Goal: Communication & Community: Answer question/provide support

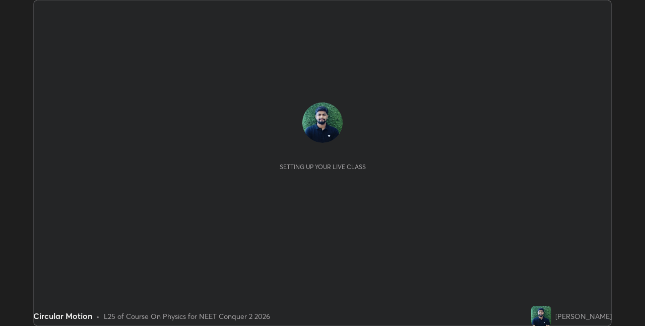
scroll to position [326, 645]
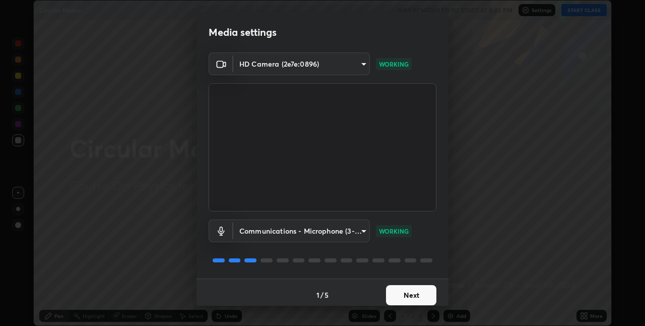
click at [418, 299] on button "Next" at bounding box center [411, 295] width 50 height 20
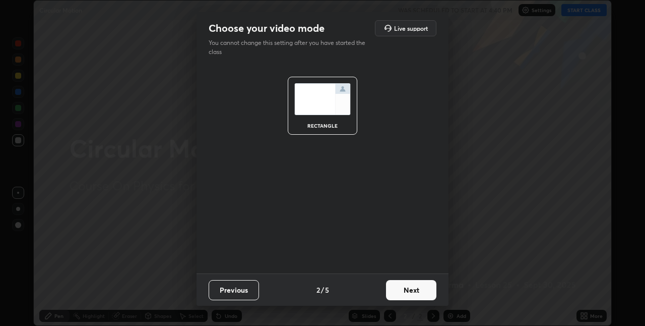
click at [409, 294] on button "Next" at bounding box center [411, 290] width 50 height 20
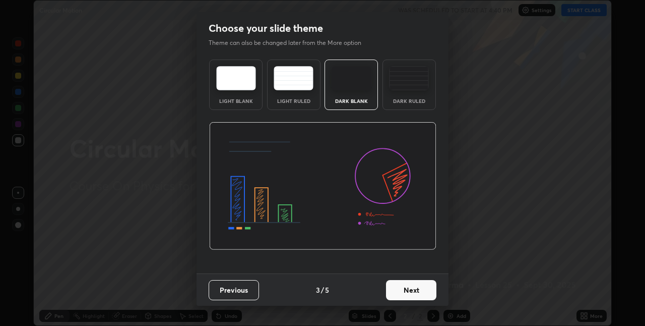
click at [412, 107] on div "Dark Ruled" at bounding box center [409, 84] width 53 height 50
click at [406, 293] on button "Next" at bounding box center [411, 290] width 50 height 20
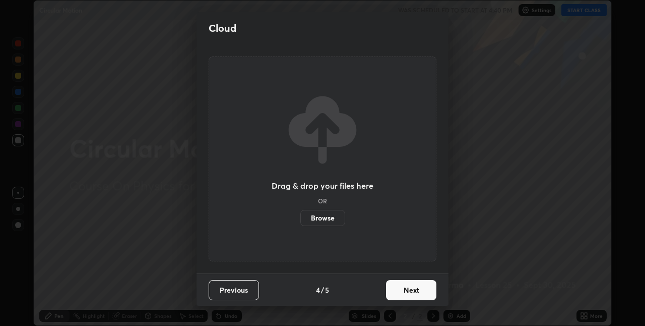
click at [406, 290] on button "Next" at bounding box center [411, 290] width 50 height 20
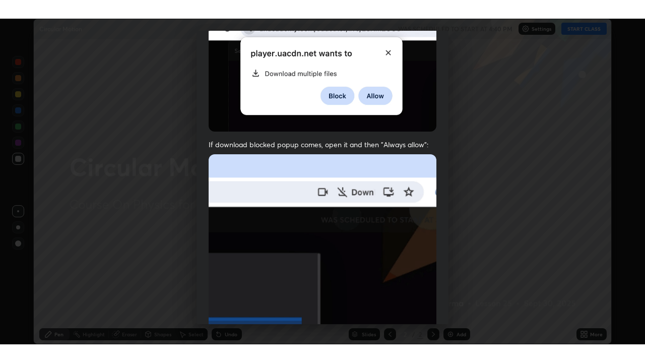
scroll to position [211, 0]
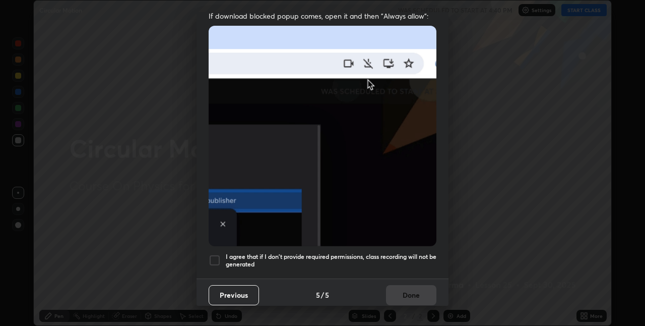
click at [218, 256] on div at bounding box center [215, 260] width 12 height 12
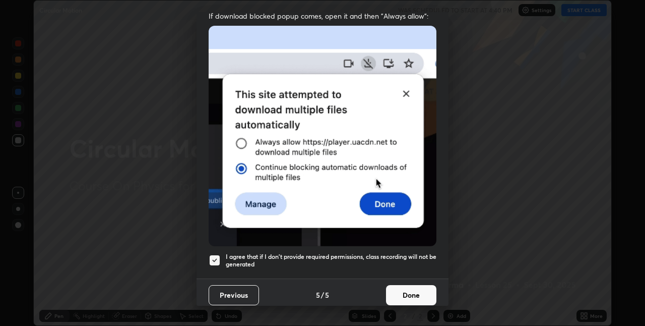
click at [391, 286] on button "Done" at bounding box center [411, 295] width 50 height 20
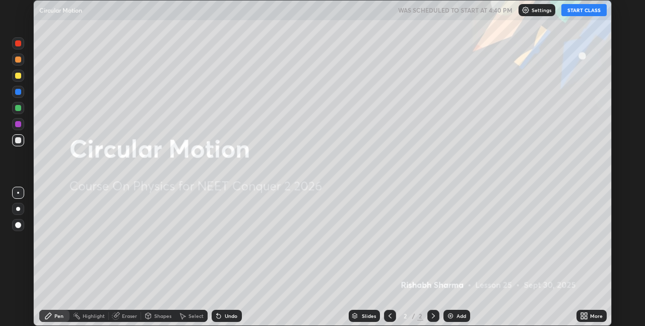
click at [581, 315] on icon at bounding box center [584, 316] width 8 height 8
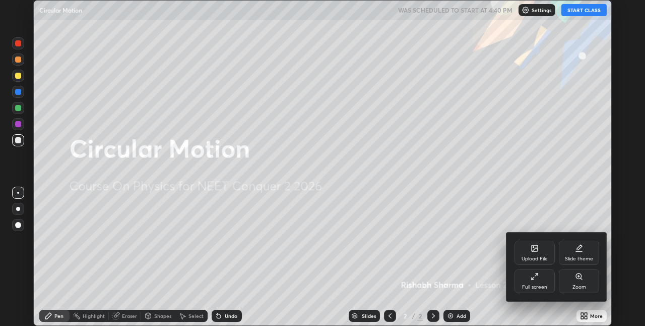
click at [539, 287] on div "Full screen" at bounding box center [534, 286] width 25 height 5
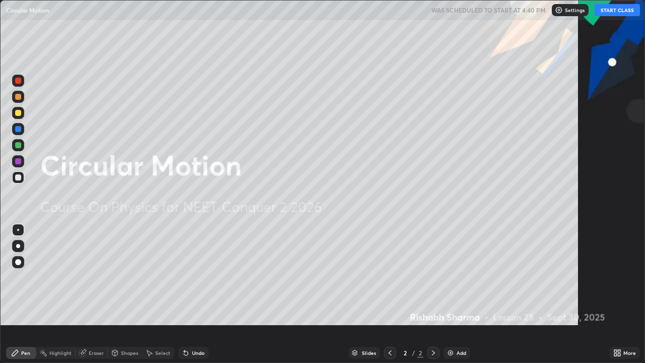
scroll to position [363, 645]
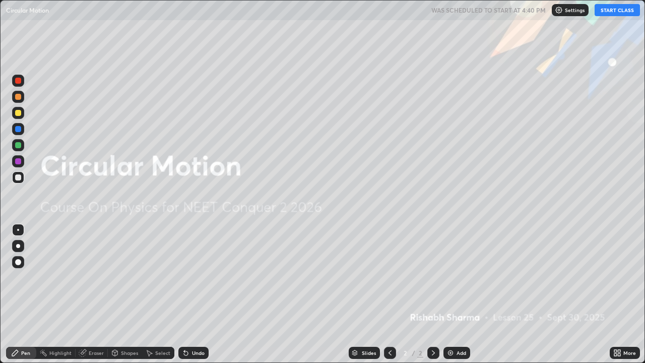
click at [565, 14] on div "Settings" at bounding box center [570, 10] width 37 height 12
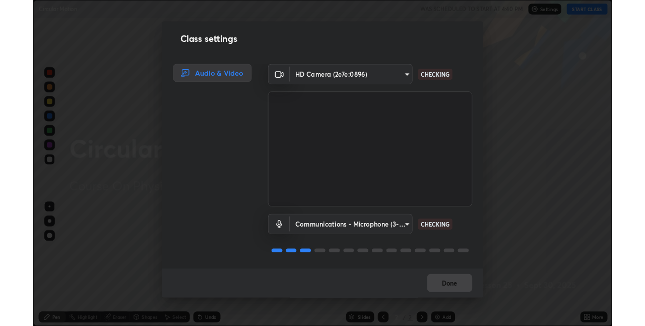
scroll to position [1, 0]
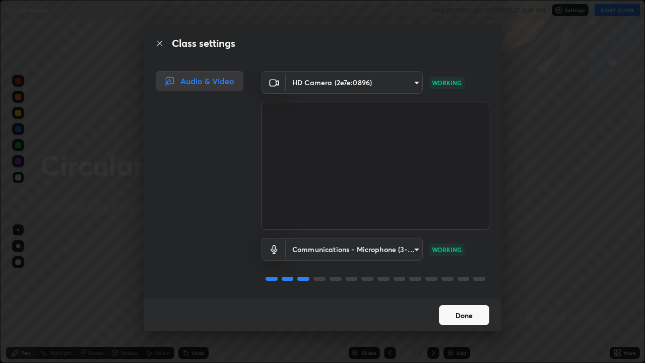
click at [456, 314] on button "Done" at bounding box center [464, 315] width 50 height 20
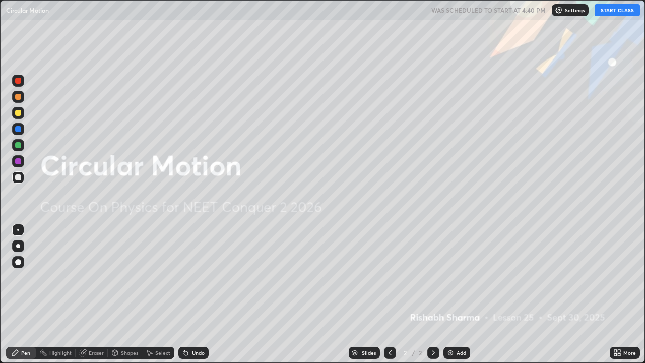
click at [619, 325] on icon at bounding box center [619, 354] width 3 height 3
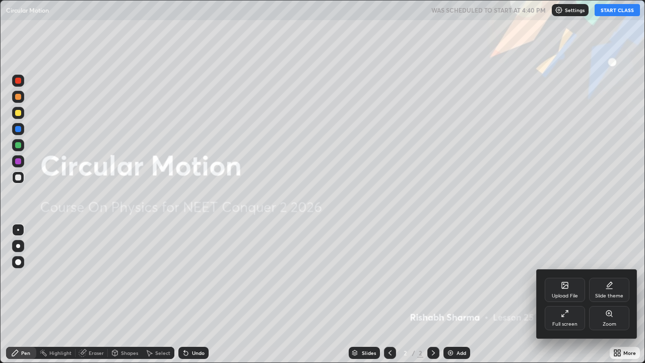
click at [515, 301] on div at bounding box center [322, 181] width 645 height 363
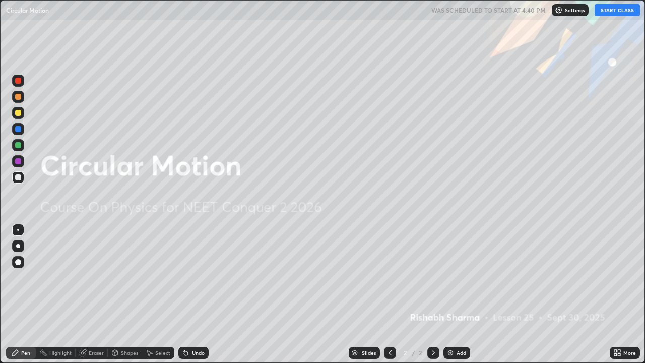
click at [618, 15] on button "START CLASS" at bounding box center [617, 10] width 45 height 12
click at [18, 263] on div at bounding box center [18, 262] width 6 height 6
click at [464, 325] on div "Add" at bounding box center [462, 352] width 10 height 5
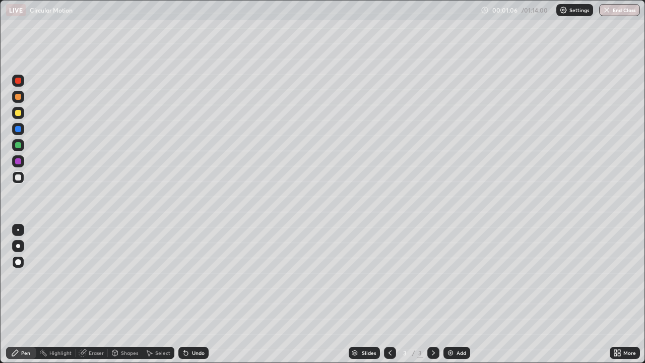
click at [127, 325] on div "Shapes" at bounding box center [129, 352] width 17 height 5
click at [26, 325] on div "Pen" at bounding box center [21, 353] width 30 height 12
click at [192, 325] on div "Undo" at bounding box center [198, 352] width 13 height 5
click at [18, 246] on div at bounding box center [18, 246] width 4 height 4
click at [450, 325] on img at bounding box center [451, 353] width 8 height 8
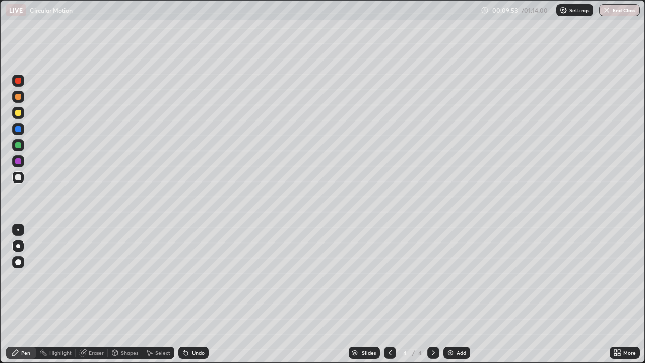
click at [197, 325] on div "Undo" at bounding box center [198, 352] width 13 height 5
click at [189, 325] on icon at bounding box center [186, 353] width 8 height 8
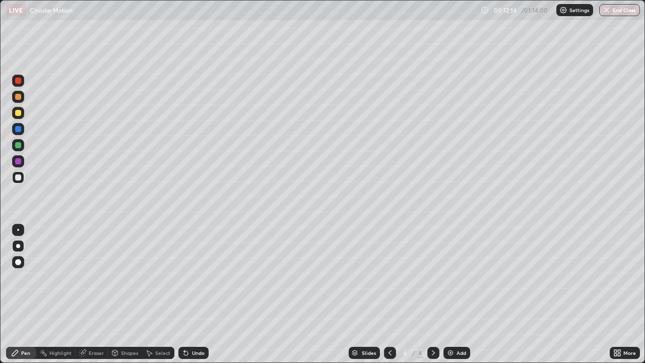
click at [451, 325] on img at bounding box center [451, 353] width 8 height 8
click at [19, 113] on div at bounding box center [18, 113] width 6 height 6
click at [133, 325] on div "Shapes" at bounding box center [129, 352] width 17 height 5
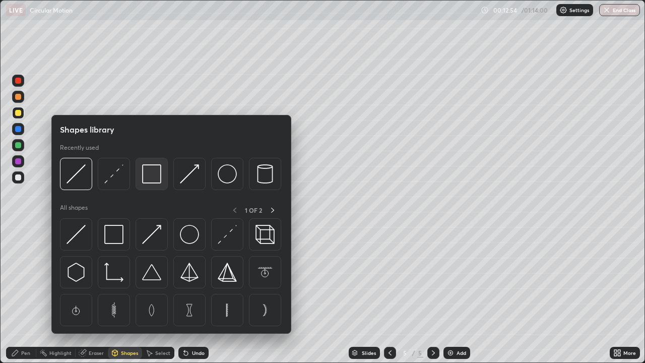
click at [158, 181] on img at bounding box center [151, 173] width 19 height 19
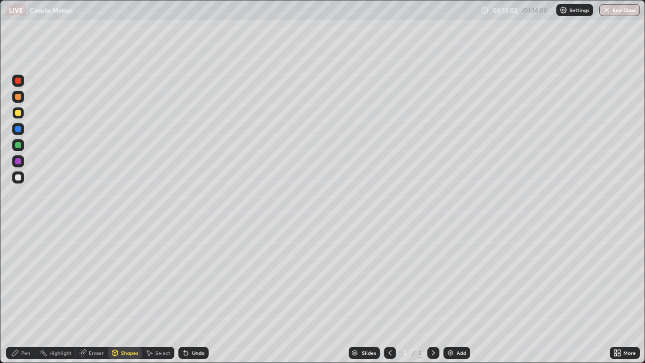
click at [130, 325] on div "Shapes" at bounding box center [129, 352] width 17 height 5
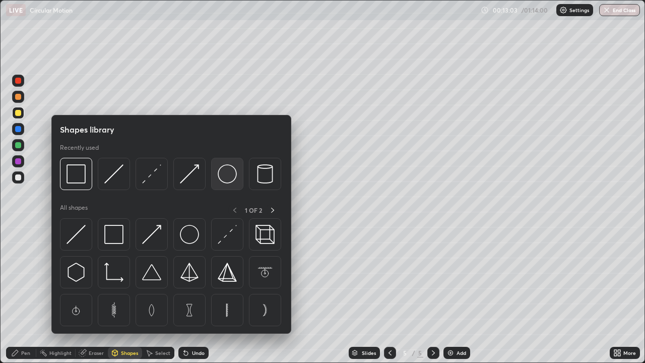
click at [225, 178] on img at bounding box center [227, 173] width 19 height 19
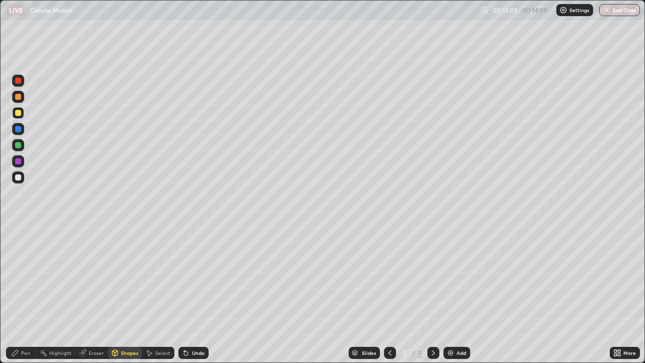
click at [25, 325] on div "Pen" at bounding box center [25, 352] width 9 height 5
click at [20, 262] on div at bounding box center [18, 262] width 6 height 6
click at [21, 178] on div at bounding box center [18, 177] width 6 height 6
click at [18, 245] on div at bounding box center [18, 246] width 4 height 4
click at [16, 115] on div at bounding box center [18, 113] width 6 height 6
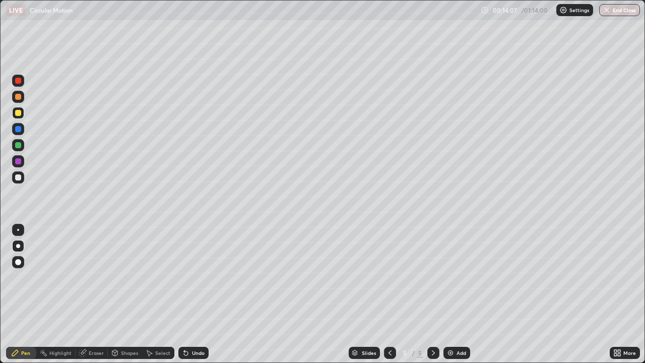
click at [18, 230] on div at bounding box center [18, 230] width 2 height 2
click at [129, 325] on div "Shapes" at bounding box center [129, 352] width 17 height 5
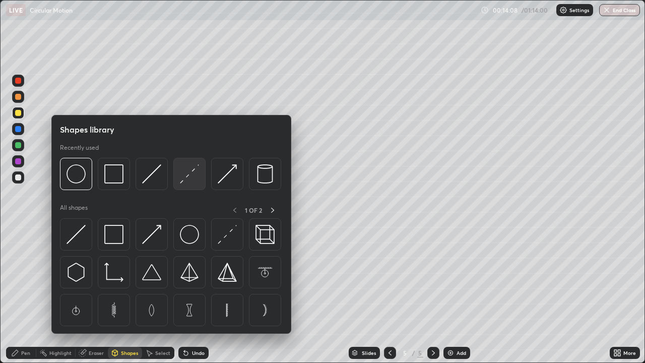
click at [191, 178] on img at bounding box center [189, 173] width 19 height 19
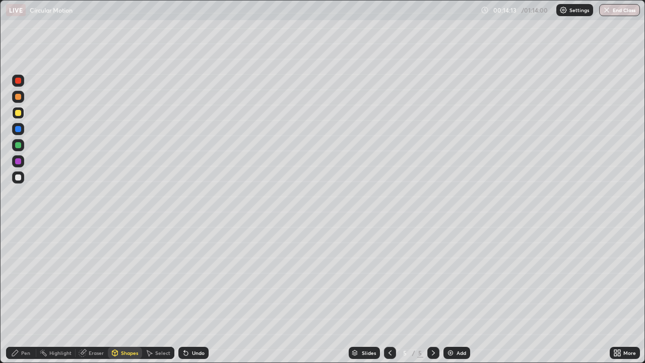
click at [27, 325] on div "Pen" at bounding box center [25, 352] width 9 height 5
click at [17, 113] on div at bounding box center [18, 113] width 6 height 6
click at [15, 98] on div at bounding box center [18, 97] width 6 height 6
click at [19, 115] on div at bounding box center [18, 113] width 6 height 6
click at [15, 178] on div at bounding box center [18, 177] width 6 height 6
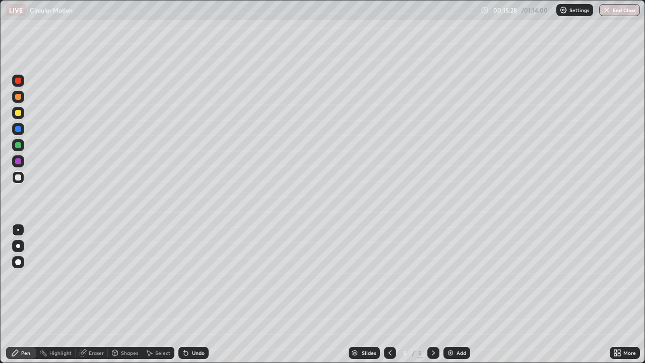
click at [21, 251] on div at bounding box center [18, 246] width 12 height 12
click at [454, 325] on div "Add" at bounding box center [457, 353] width 27 height 12
click at [18, 113] on div at bounding box center [18, 113] width 6 height 6
click at [130, 325] on div "Shapes" at bounding box center [125, 353] width 34 height 12
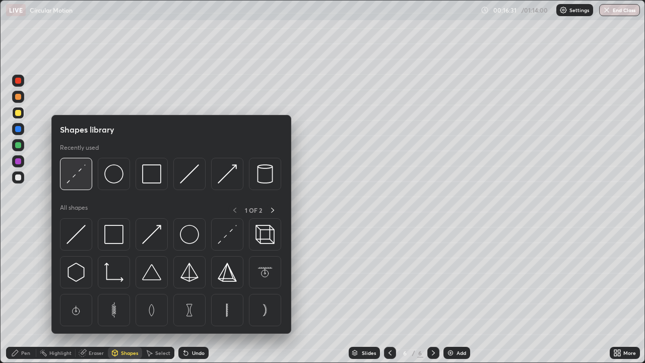
click at [82, 177] on img at bounding box center [76, 173] width 19 height 19
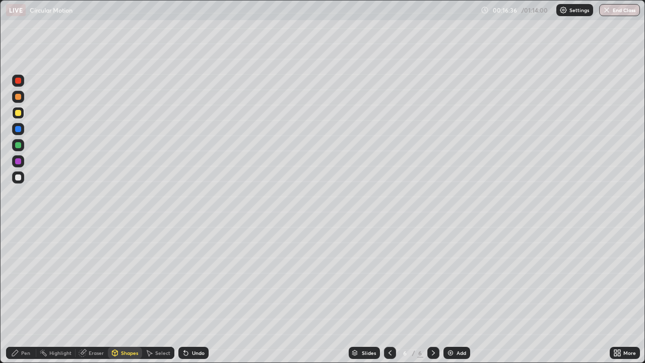
click at [121, 325] on div "Shapes" at bounding box center [125, 353] width 34 height 12
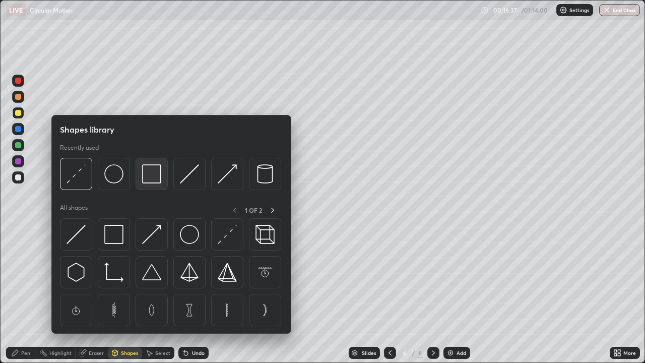
click at [156, 170] on img at bounding box center [151, 173] width 19 height 19
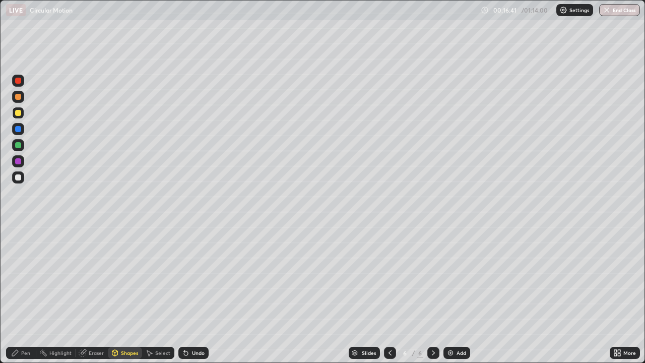
click at [24, 325] on div "Pen" at bounding box center [25, 352] width 9 height 5
click at [18, 172] on div at bounding box center [18, 177] width 12 height 12
click at [101, 325] on div "Eraser" at bounding box center [96, 352] width 15 height 5
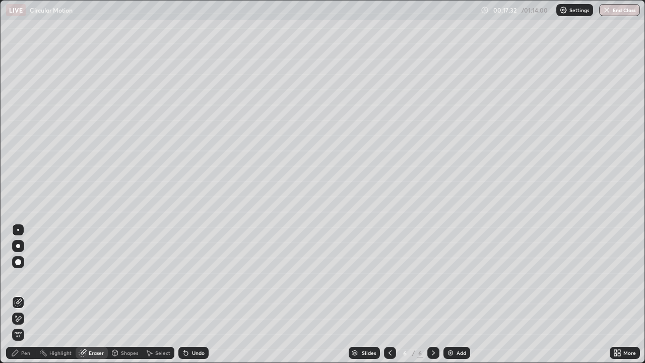
click at [21, 318] on icon at bounding box center [18, 319] width 8 height 9
click at [25, 325] on div "Pen" at bounding box center [25, 352] width 9 height 5
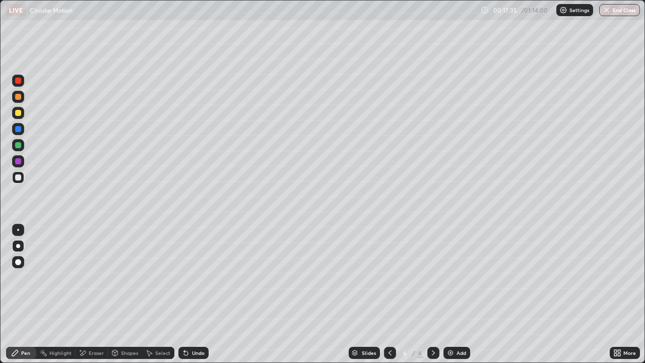
click at [126, 325] on div "Shapes" at bounding box center [129, 352] width 17 height 5
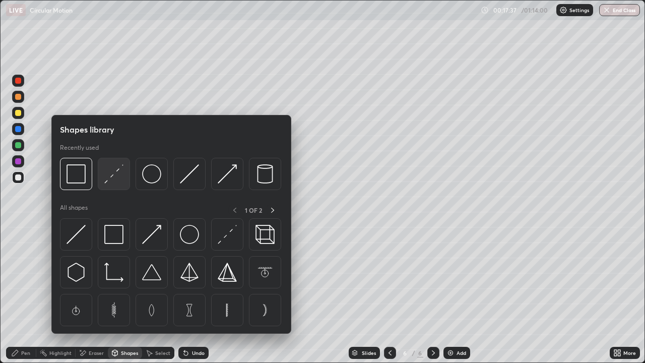
click at [122, 178] on img at bounding box center [113, 173] width 19 height 19
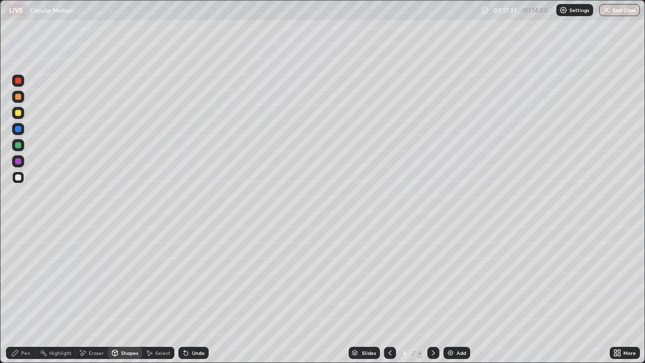
click at [23, 114] on div at bounding box center [18, 113] width 12 height 12
click at [21, 325] on div "Pen" at bounding box center [25, 352] width 9 height 5
click at [18, 178] on div at bounding box center [18, 177] width 6 height 6
click at [18, 246] on div at bounding box center [18, 246] width 4 height 4
click at [20, 179] on div at bounding box center [18, 177] width 6 height 6
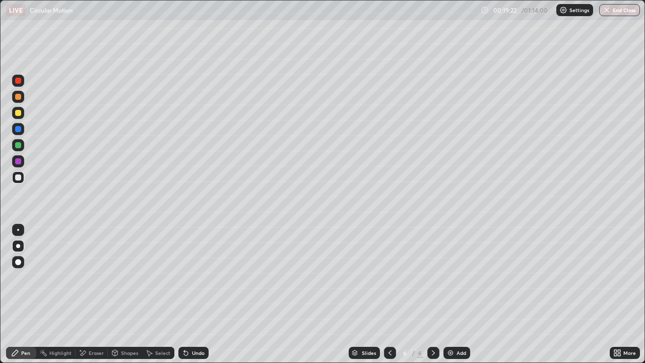
click at [121, 325] on div "Shapes" at bounding box center [129, 352] width 17 height 5
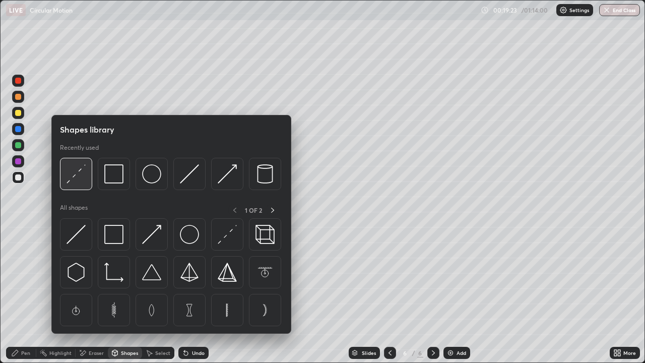
click at [83, 177] on img at bounding box center [76, 173] width 19 height 19
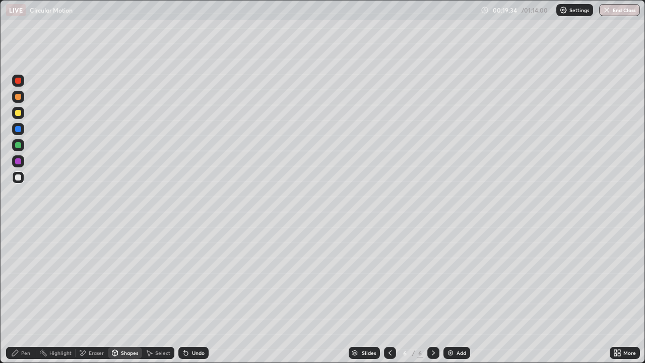
click at [18, 178] on div at bounding box center [18, 177] width 6 height 6
click at [22, 325] on div "Pen" at bounding box center [21, 353] width 30 height 12
click at [193, 325] on div "Undo" at bounding box center [198, 352] width 13 height 5
click at [195, 325] on div "Undo" at bounding box center [193, 353] width 30 height 12
click at [197, 325] on div "Undo" at bounding box center [198, 352] width 13 height 5
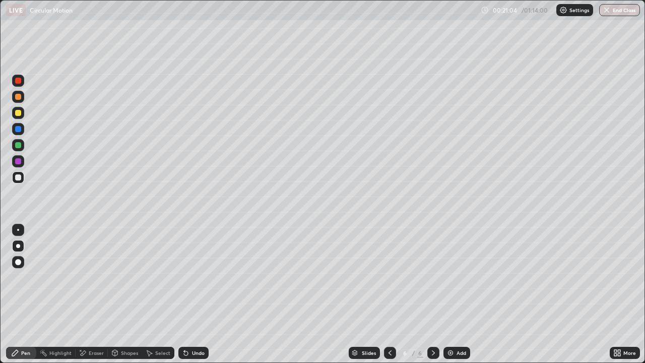
click at [189, 325] on div "Undo" at bounding box center [193, 353] width 30 height 12
click at [389, 325] on icon at bounding box center [390, 353] width 8 height 8
click at [385, 325] on div at bounding box center [390, 353] width 12 height 20
click at [390, 325] on icon at bounding box center [390, 352] width 3 height 5
click at [438, 325] on div at bounding box center [433, 353] width 12 height 20
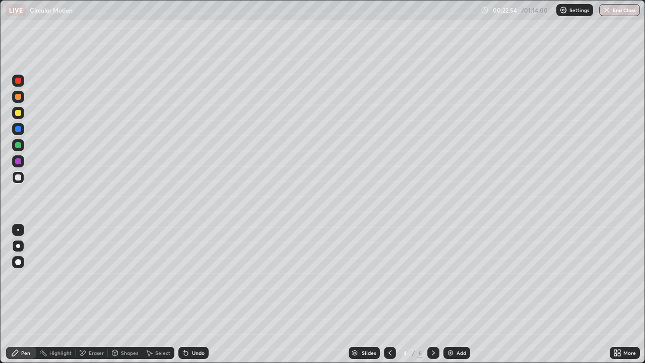
click at [435, 325] on div at bounding box center [433, 353] width 12 height 12
click at [431, 325] on icon at bounding box center [433, 353] width 8 height 8
click at [432, 325] on icon at bounding box center [433, 353] width 8 height 8
click at [431, 325] on icon at bounding box center [433, 353] width 8 height 8
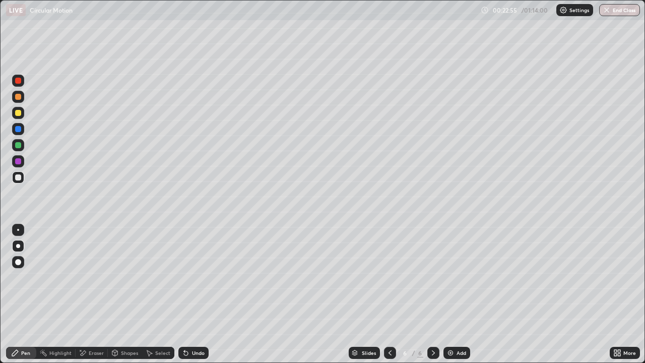
click at [432, 325] on div at bounding box center [433, 353] width 12 height 12
click at [432, 325] on icon at bounding box center [433, 353] width 8 height 8
click at [431, 325] on icon at bounding box center [433, 353] width 8 height 8
click at [457, 325] on div "Add" at bounding box center [462, 352] width 10 height 5
click at [131, 325] on div "Shapes" at bounding box center [129, 352] width 17 height 5
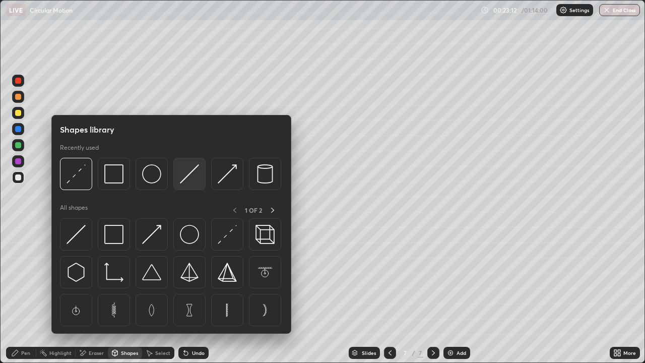
click at [185, 176] on img at bounding box center [189, 173] width 19 height 19
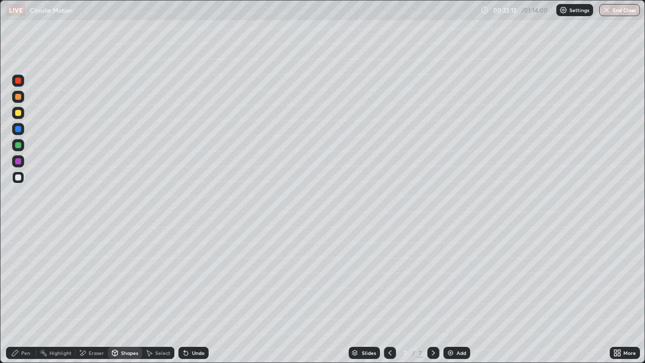
click at [35, 325] on div "Pen" at bounding box center [21, 353] width 30 height 12
click at [126, 325] on div "Shapes" at bounding box center [129, 352] width 17 height 5
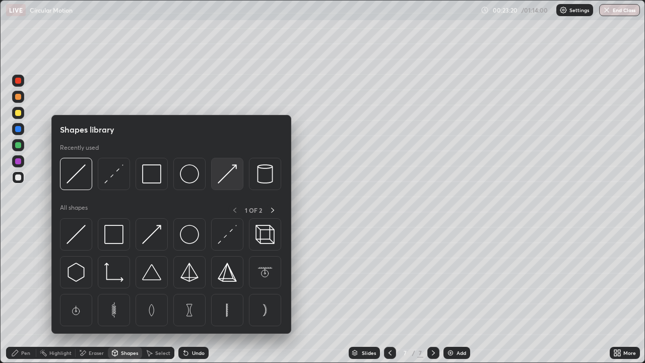
click at [220, 178] on img at bounding box center [227, 173] width 19 height 19
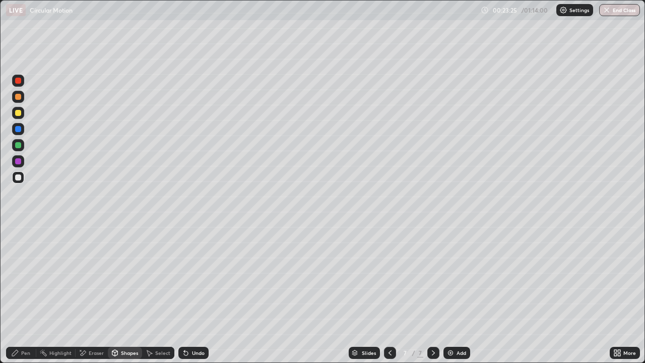
click at [26, 325] on div "Pen" at bounding box center [25, 352] width 9 height 5
click at [22, 114] on div at bounding box center [18, 113] width 12 height 12
click at [124, 325] on div "Shapes" at bounding box center [125, 353] width 34 height 12
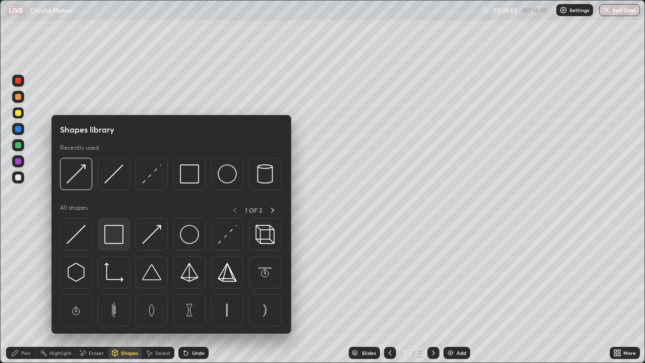
click at [114, 240] on img at bounding box center [113, 234] width 19 height 19
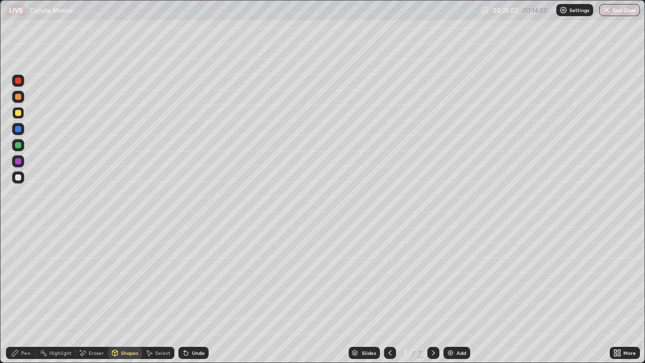
click at [26, 325] on div "Pen" at bounding box center [25, 352] width 9 height 5
click at [16, 177] on div at bounding box center [18, 177] width 6 height 6
click at [460, 325] on div "Add" at bounding box center [462, 352] width 10 height 5
click at [389, 325] on icon at bounding box center [390, 353] width 8 height 8
click at [437, 325] on div at bounding box center [433, 353] width 12 height 12
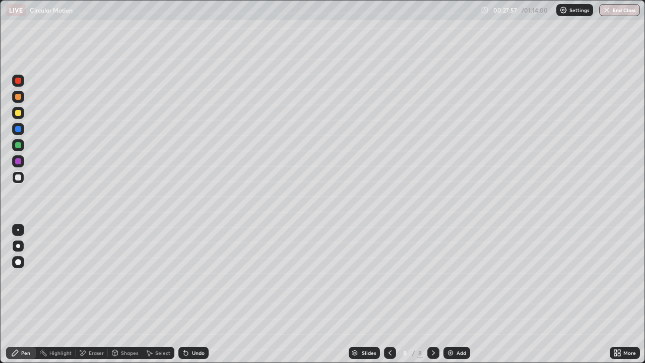
click at [123, 325] on div "Shapes" at bounding box center [129, 352] width 17 height 5
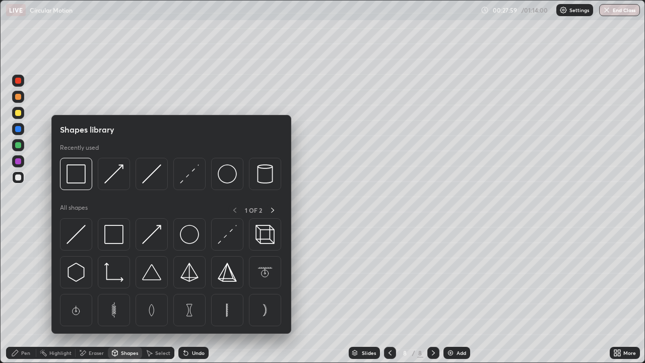
click at [27, 325] on div "Pen" at bounding box center [25, 352] width 9 height 5
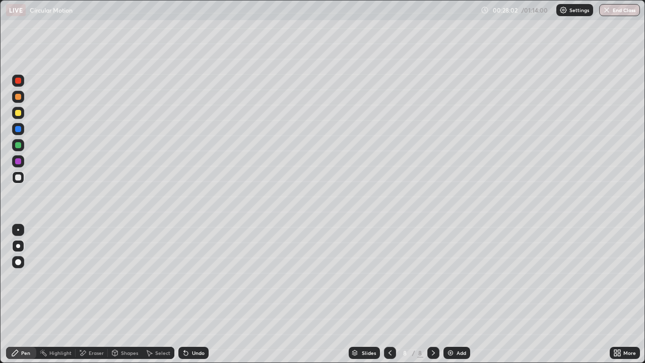
click at [125, 325] on div "Shapes" at bounding box center [129, 352] width 17 height 5
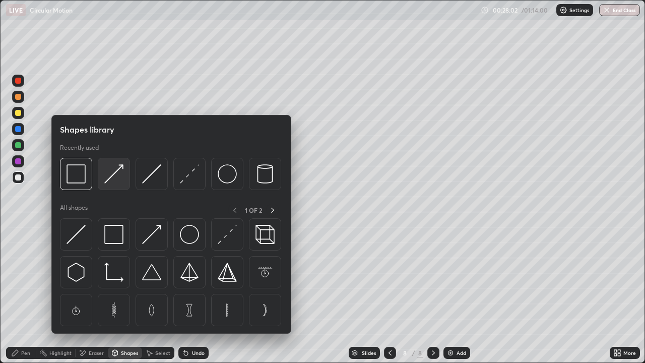
click at [116, 179] on img at bounding box center [113, 173] width 19 height 19
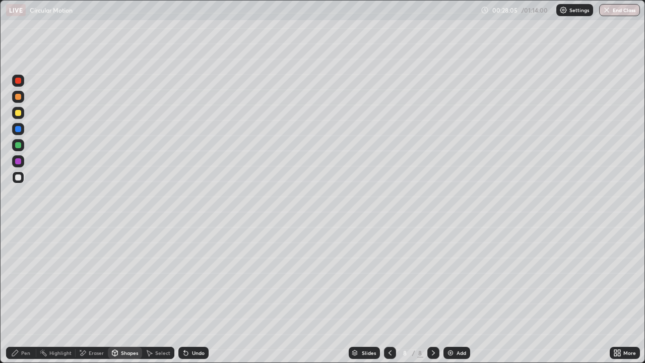
click at [26, 325] on div "Pen" at bounding box center [25, 352] width 9 height 5
click at [20, 115] on div at bounding box center [18, 113] width 6 height 6
click at [16, 146] on div at bounding box center [18, 145] width 6 height 6
click at [18, 176] on div at bounding box center [18, 177] width 6 height 6
click at [457, 325] on div "Add" at bounding box center [462, 352] width 10 height 5
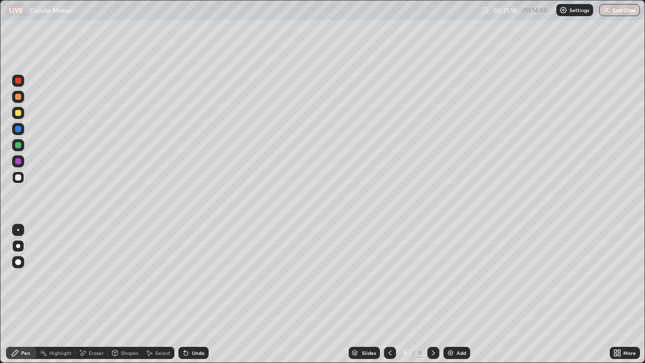
click at [122, 325] on div "Shapes" at bounding box center [125, 353] width 34 height 12
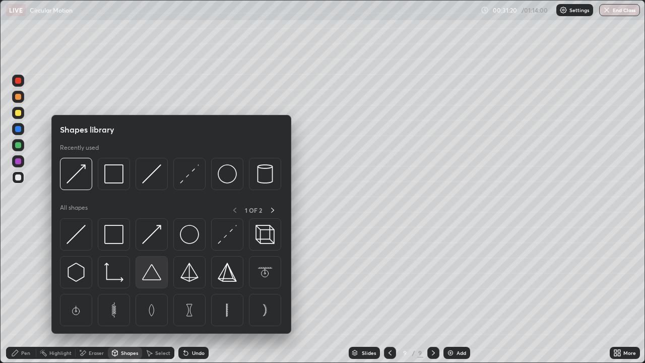
click at [157, 271] on img at bounding box center [151, 272] width 19 height 19
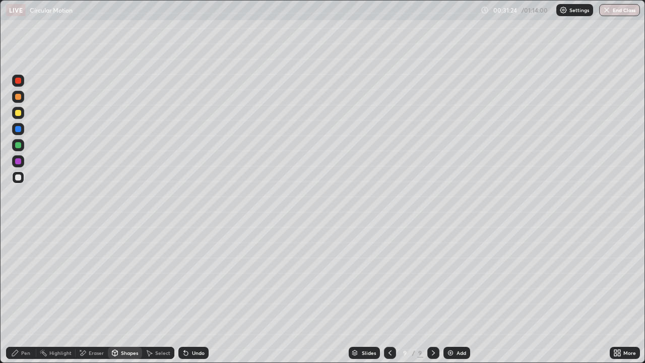
click at [26, 325] on div "Pen" at bounding box center [25, 352] width 9 height 5
click at [194, 325] on div "Undo" at bounding box center [198, 352] width 13 height 5
click at [198, 325] on div "Undo" at bounding box center [198, 352] width 13 height 5
click at [434, 325] on icon at bounding box center [433, 353] width 8 height 8
click at [390, 325] on icon at bounding box center [390, 353] width 8 height 8
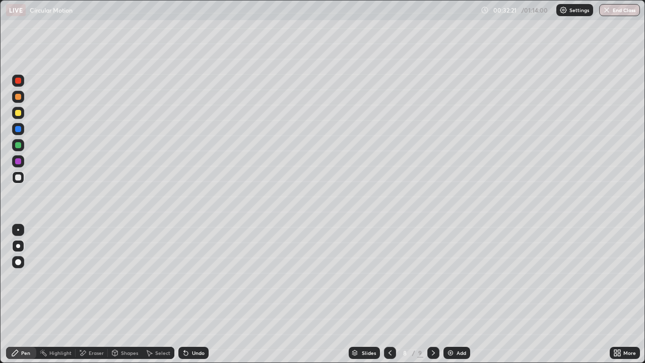
click at [431, 325] on icon at bounding box center [433, 353] width 8 height 8
click at [20, 114] on div at bounding box center [18, 113] width 6 height 6
click at [18, 230] on div at bounding box center [18, 230] width 2 height 2
click at [125, 325] on div "Shapes" at bounding box center [129, 352] width 17 height 5
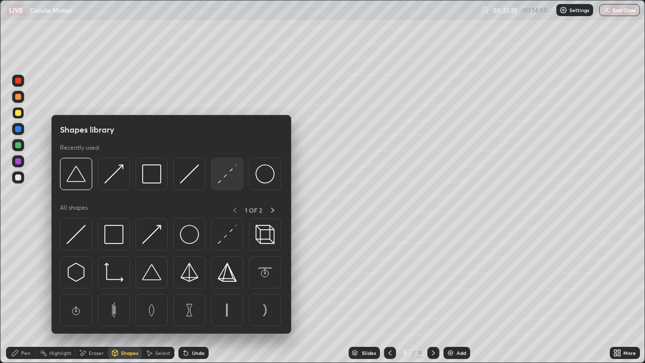
click at [224, 180] on img at bounding box center [227, 173] width 19 height 19
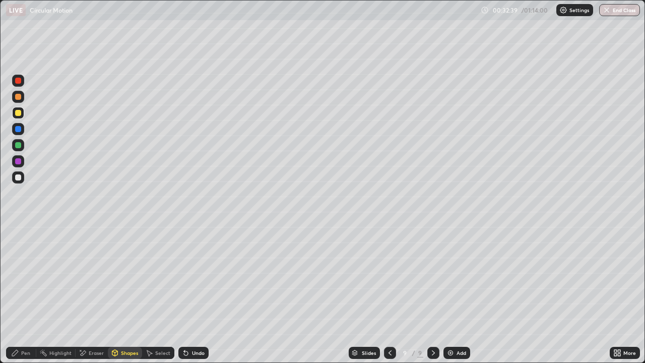
click at [26, 325] on div "Pen" at bounding box center [25, 352] width 9 height 5
click at [20, 178] on div at bounding box center [18, 177] width 6 height 6
click at [18, 246] on div at bounding box center [18, 246] width 4 height 4
click at [21, 101] on div at bounding box center [18, 97] width 12 height 12
click at [20, 117] on div at bounding box center [18, 113] width 12 height 12
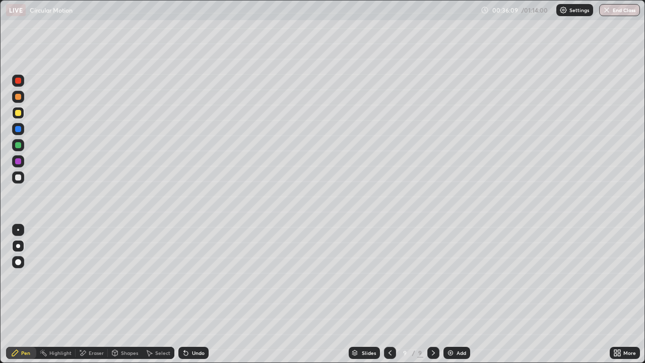
click at [159, 325] on div "Select" at bounding box center [162, 352] width 15 height 5
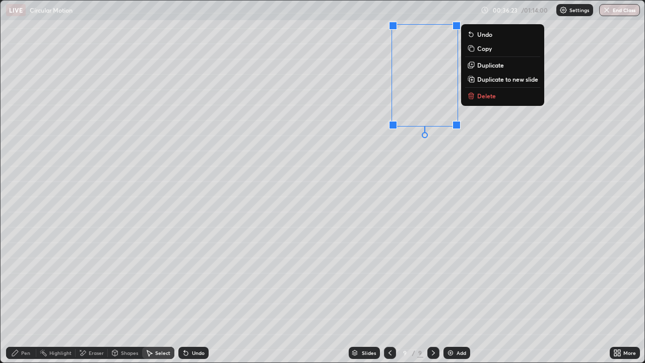
click at [29, 325] on div "Pen" at bounding box center [21, 353] width 30 height 12
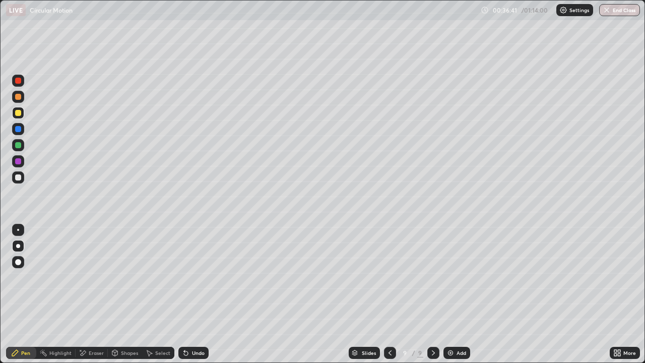
click at [623, 325] on div "More" at bounding box center [625, 353] width 30 height 12
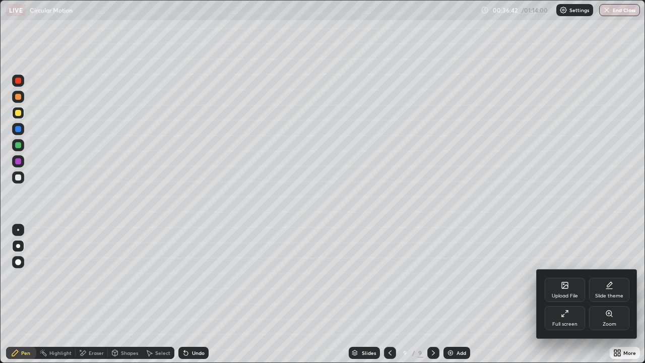
click at [565, 323] on div "Full screen" at bounding box center [564, 324] width 25 height 5
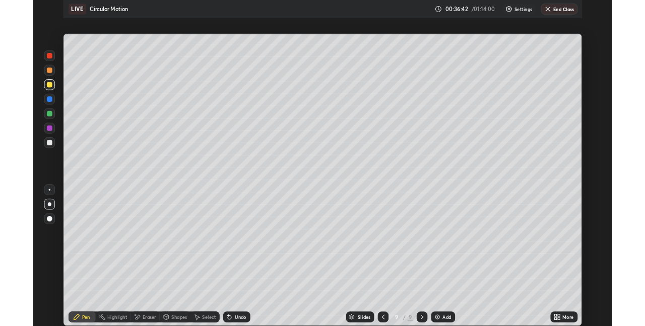
scroll to position [50080, 49761]
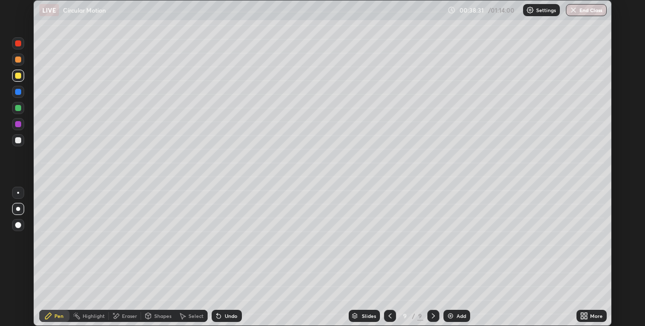
click at [19, 141] on div at bounding box center [18, 140] width 6 height 6
click at [454, 315] on img at bounding box center [451, 316] width 8 height 8
click at [162, 318] on div "Shapes" at bounding box center [162, 315] width 17 height 5
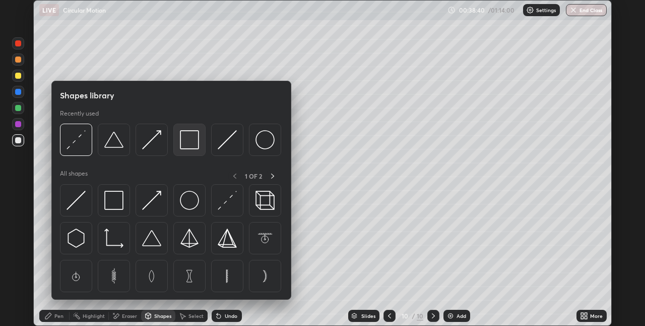
click at [194, 143] on img at bounding box center [189, 139] width 19 height 19
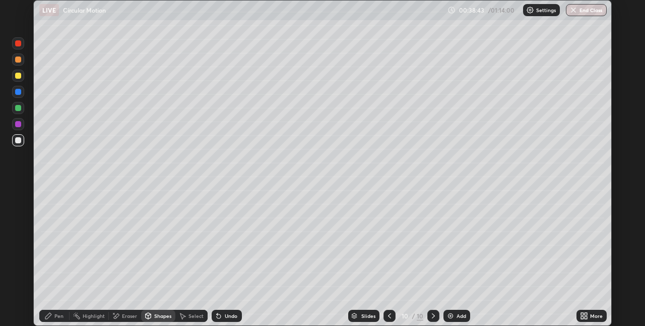
click at [47, 314] on icon at bounding box center [48, 316] width 8 height 8
click at [16, 226] on div at bounding box center [18, 225] width 6 height 6
click at [24, 208] on div at bounding box center [18, 209] width 12 height 12
click at [18, 77] on div at bounding box center [18, 76] width 6 height 6
click at [18, 193] on div at bounding box center [18, 193] width 2 height 2
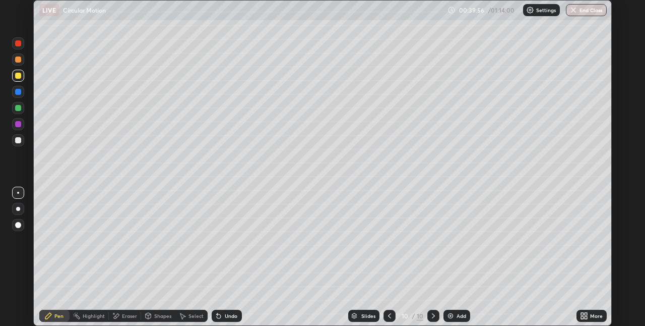
click at [157, 317] on div "Shapes" at bounding box center [162, 315] width 17 height 5
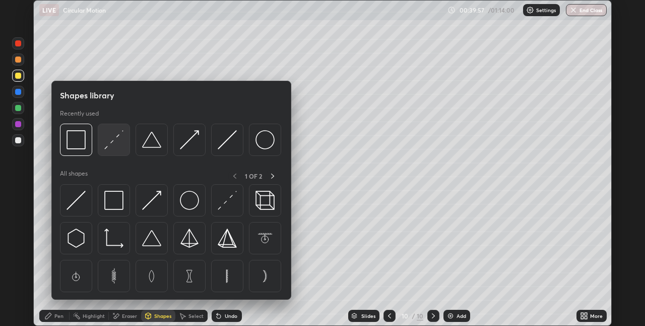
click at [119, 146] on img at bounding box center [113, 139] width 19 height 19
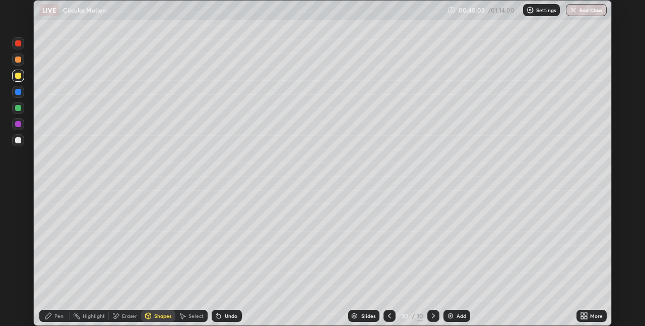
click at [54, 314] on div "Pen" at bounding box center [54, 315] width 30 height 12
click at [18, 208] on div at bounding box center [18, 209] width 4 height 4
click at [128, 316] on div "Eraser" at bounding box center [129, 315] width 15 height 5
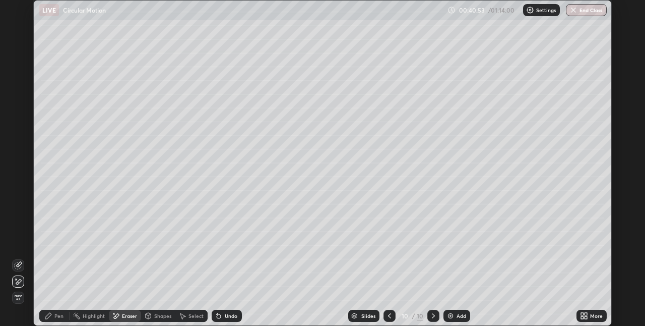
click at [62, 313] on div "Pen" at bounding box center [58, 315] width 9 height 5
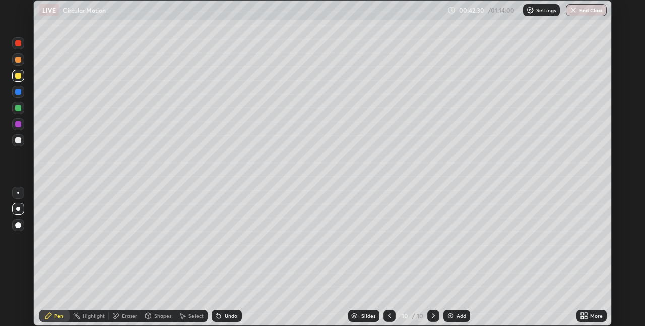
click at [450, 317] on img at bounding box center [451, 316] width 8 height 8
click at [18, 144] on div at bounding box center [18, 140] width 12 height 12
click at [157, 321] on div "Shapes" at bounding box center [158, 315] width 34 height 12
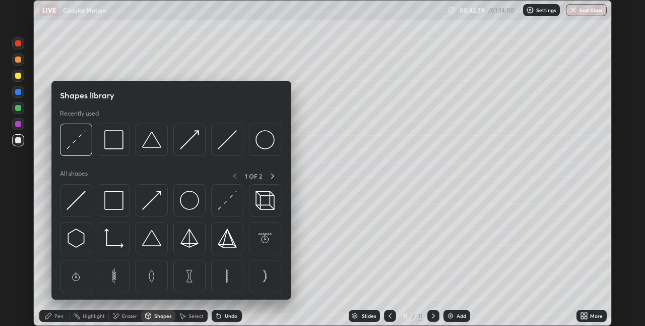
click at [60, 317] on div "Pen" at bounding box center [58, 315] width 9 height 5
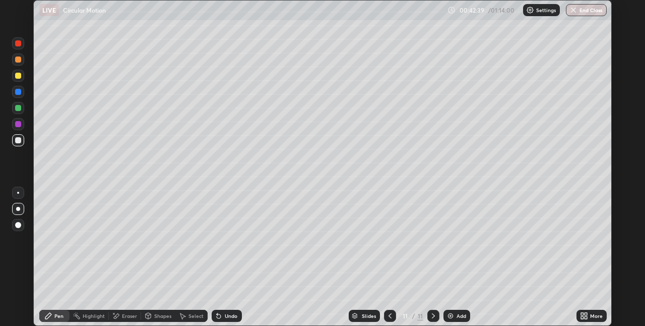
click at [156, 318] on div "Shapes" at bounding box center [162, 315] width 17 height 5
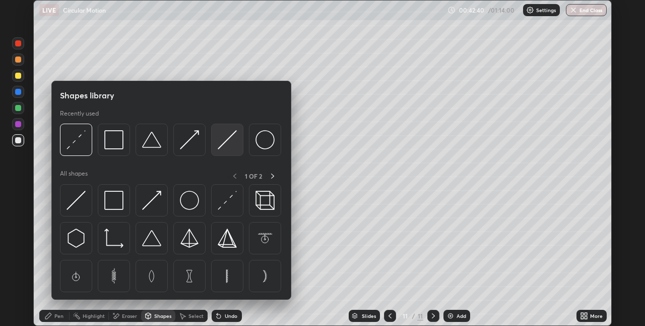
click at [231, 145] on img at bounding box center [227, 139] width 19 height 19
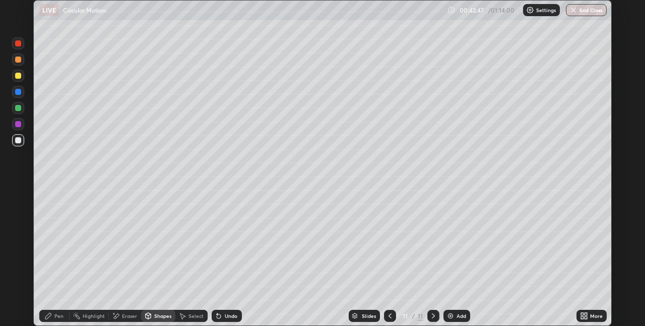
click at [60, 317] on div "Pen" at bounding box center [58, 315] width 9 height 5
click at [130, 316] on div "Eraser" at bounding box center [129, 315] width 15 height 5
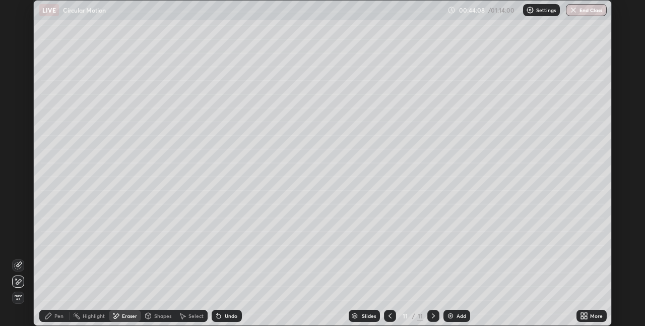
click at [63, 314] on div "Pen" at bounding box center [58, 315] width 9 height 5
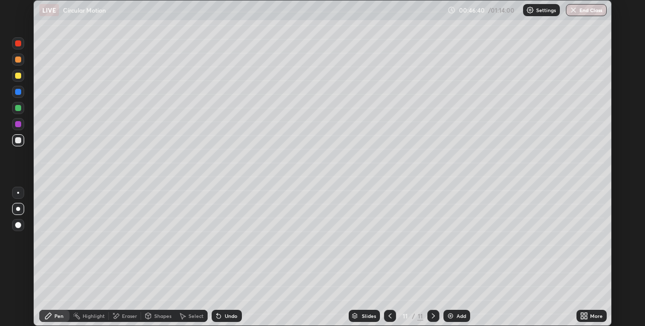
click at [453, 315] on img at bounding box center [451, 316] width 8 height 8
click at [20, 78] on div at bounding box center [18, 76] width 6 height 6
click at [154, 312] on div "Shapes" at bounding box center [158, 315] width 34 height 12
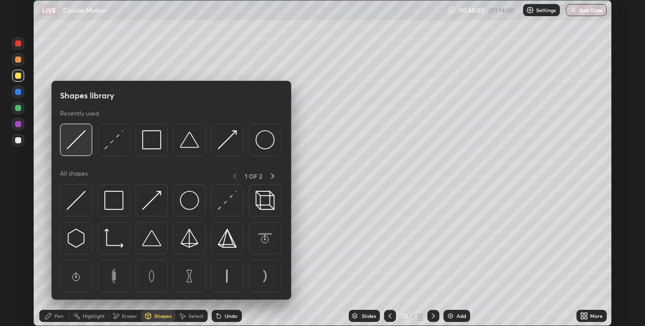
click at [82, 145] on img at bounding box center [76, 139] width 19 height 19
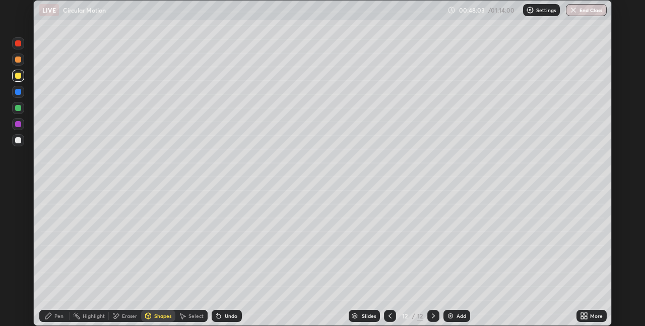
click at [60, 316] on div "Pen" at bounding box center [58, 315] width 9 height 5
click at [21, 141] on div at bounding box center [18, 140] width 6 height 6
click at [19, 76] on div at bounding box center [18, 76] width 6 height 6
click at [19, 140] on div at bounding box center [18, 140] width 6 height 6
click at [21, 143] on div at bounding box center [18, 140] width 12 height 12
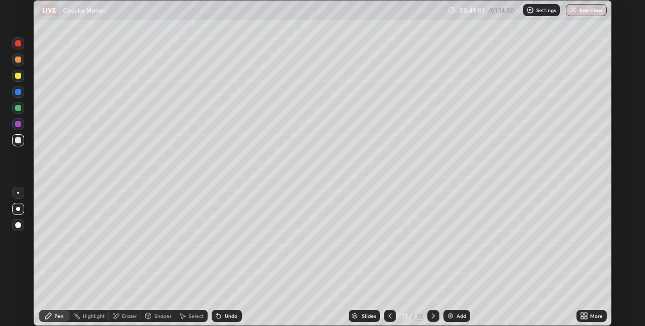
click at [18, 193] on div at bounding box center [18, 193] width 2 height 2
click at [161, 316] on div "Shapes" at bounding box center [162, 315] width 17 height 5
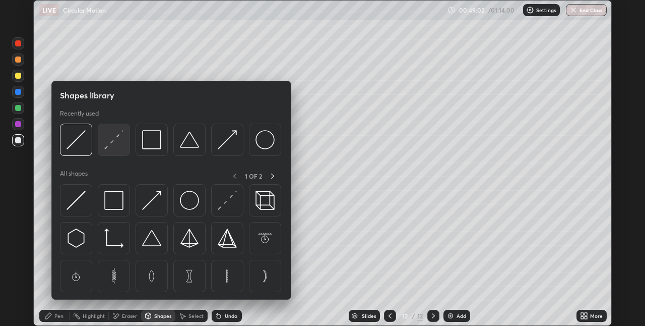
click at [126, 146] on div at bounding box center [114, 139] width 32 height 32
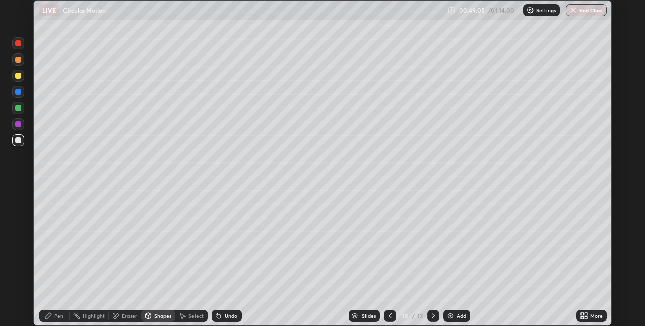
click at [58, 316] on div "Pen" at bounding box center [58, 315] width 9 height 5
click at [230, 315] on div "Undo" at bounding box center [231, 315] width 13 height 5
click at [230, 316] on div "Undo" at bounding box center [231, 315] width 13 height 5
click at [22, 203] on div at bounding box center [18, 209] width 12 height 12
click at [19, 80] on div at bounding box center [18, 76] width 12 height 12
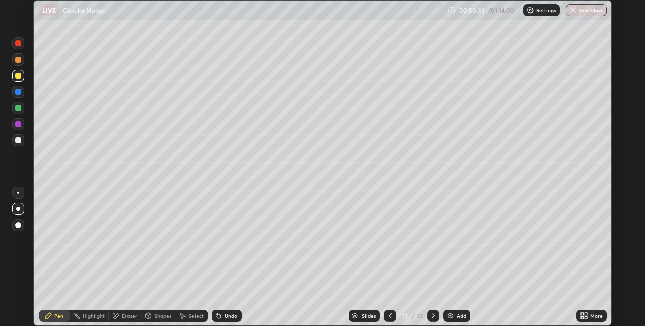
click at [15, 142] on div at bounding box center [18, 140] width 6 height 6
click at [231, 314] on div "Undo" at bounding box center [231, 315] width 13 height 5
click at [231, 315] on div "Undo" at bounding box center [231, 315] width 13 height 5
click at [226, 315] on div "Undo" at bounding box center [231, 315] width 13 height 5
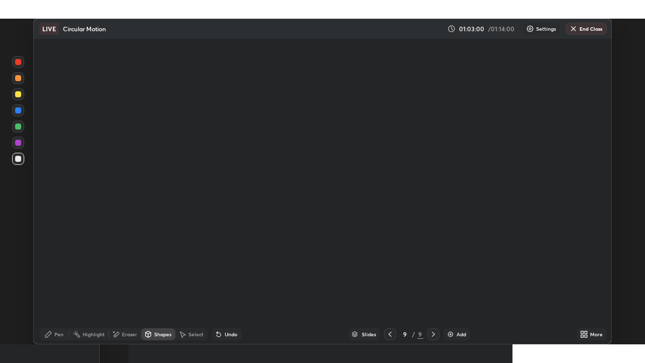
scroll to position [326, 645]
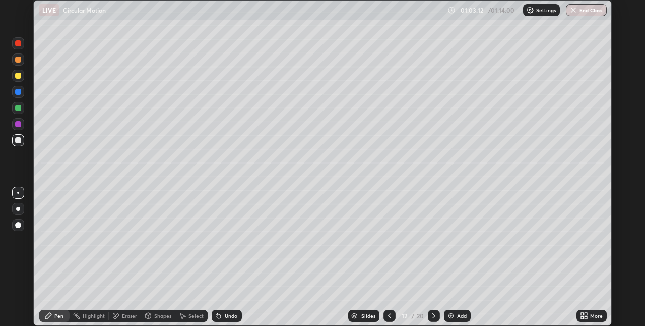
click at [590, 315] on div "More" at bounding box center [592, 315] width 30 height 12
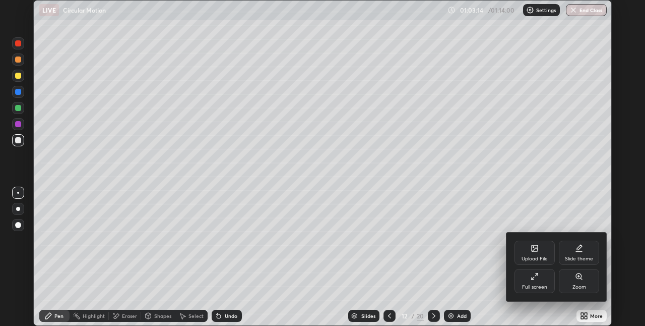
click at [538, 286] on div "Full screen" at bounding box center [534, 286] width 25 height 5
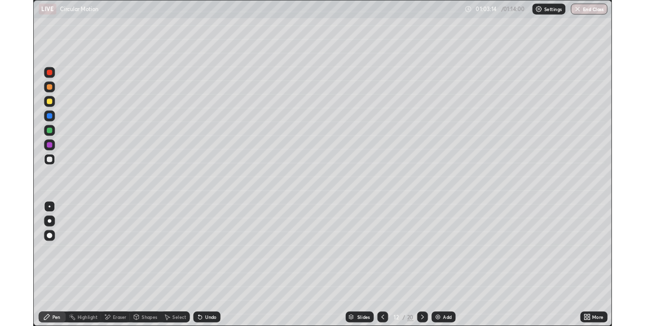
scroll to position [363, 645]
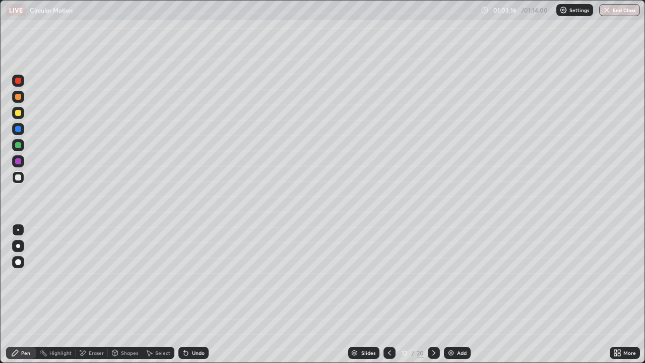
click at [622, 325] on div "More" at bounding box center [625, 353] width 30 height 12
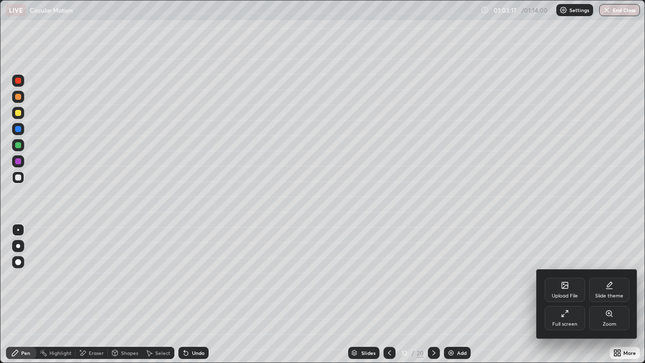
click at [570, 320] on div "Full screen" at bounding box center [565, 318] width 40 height 24
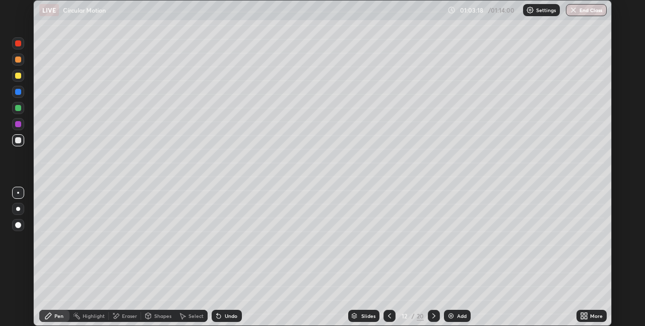
scroll to position [50080, 49761]
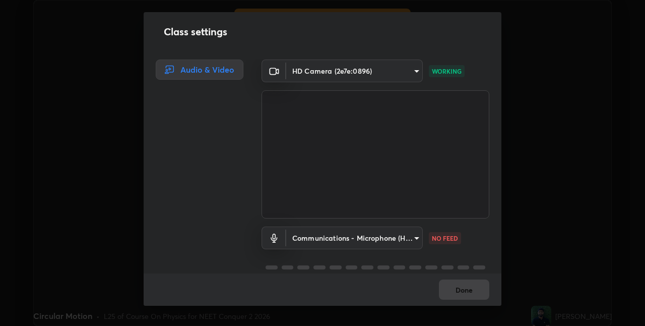
click at [417, 240] on body "Circular Motion Settings End Class Thank you for taking the class Logout Settin…" at bounding box center [322, 163] width 645 height 326
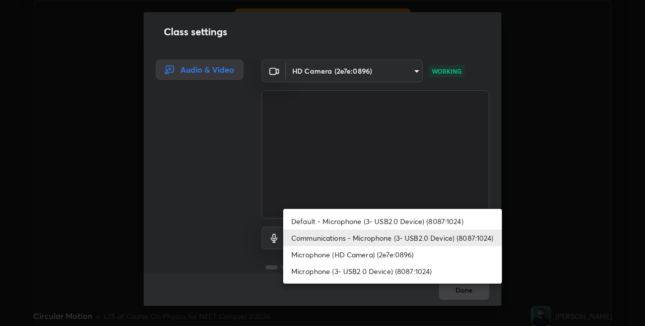
click at [419, 240] on li "Communications - Microphone (3- USB2.0 Device) (8087:1024)" at bounding box center [392, 237] width 219 height 17
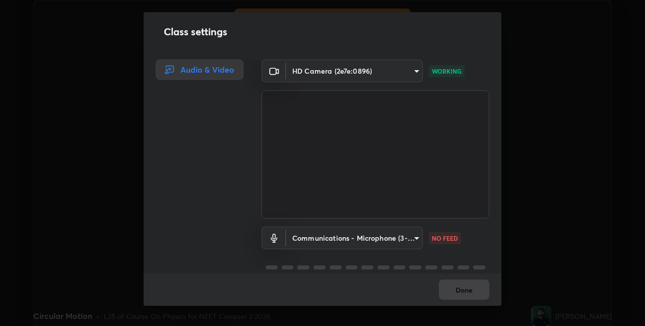
click at [413, 241] on body "Circular Motion Settings End Class Thank you for taking the class Logout Settin…" at bounding box center [322, 163] width 645 height 326
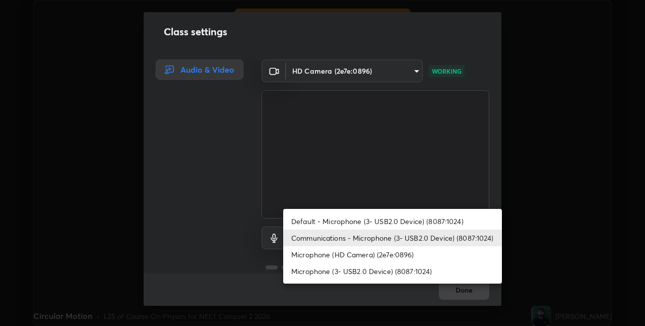
click at [395, 257] on li "Microphone (HD Camera) (2e7e:0896)" at bounding box center [392, 254] width 219 height 17
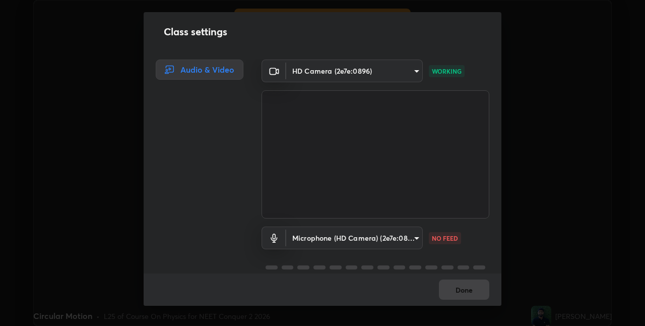
click at [411, 239] on body "Circular Motion Settings End Class Thank you for taking the class Logout Settin…" at bounding box center [322, 163] width 645 height 326
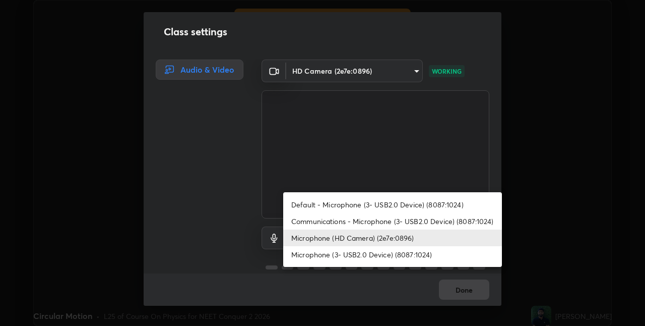
click at [418, 202] on li "Default - Microphone (3- USB2.0 Device) (8087:1024)" at bounding box center [392, 204] width 219 height 17
type input "default"
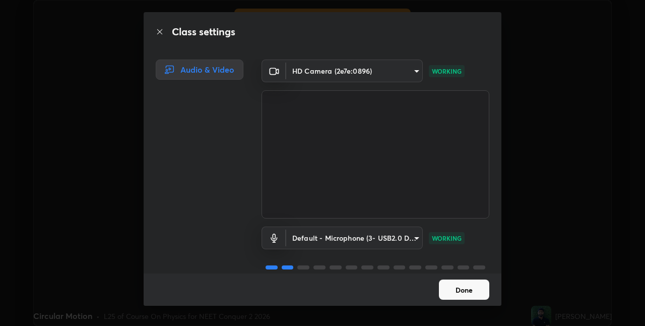
click at [469, 293] on button "Done" at bounding box center [464, 289] width 50 height 20
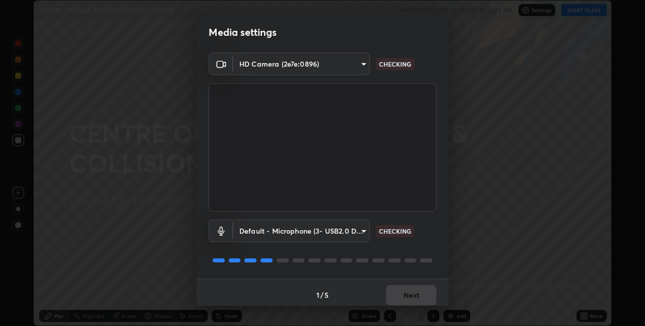
scroll to position [5, 0]
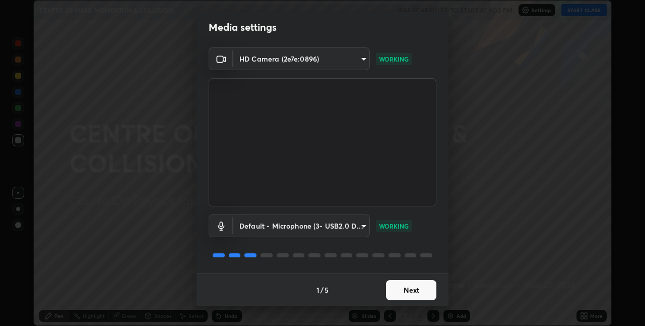
click at [413, 291] on button "Next" at bounding box center [411, 290] width 50 height 20
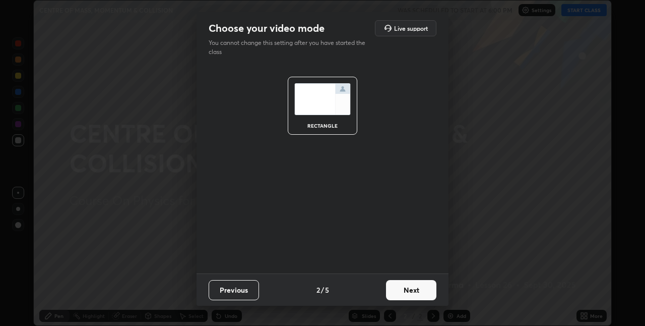
click at [410, 293] on button "Next" at bounding box center [411, 290] width 50 height 20
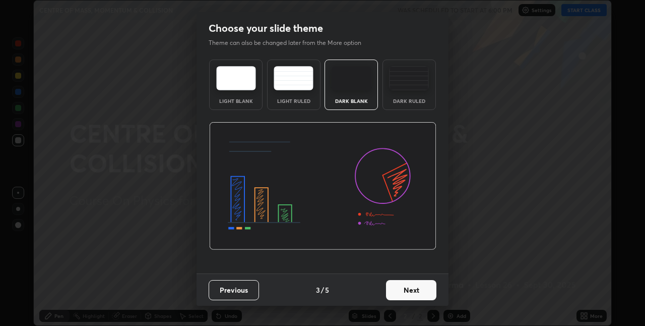
click at [412, 105] on div "Dark Ruled" at bounding box center [409, 84] width 53 height 50
click at [408, 293] on button "Next" at bounding box center [411, 290] width 50 height 20
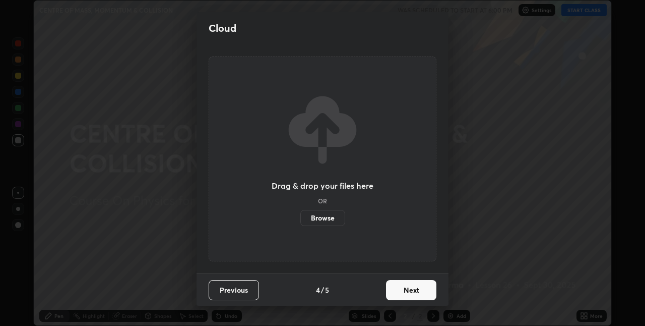
click at [411, 292] on button "Next" at bounding box center [411, 290] width 50 height 20
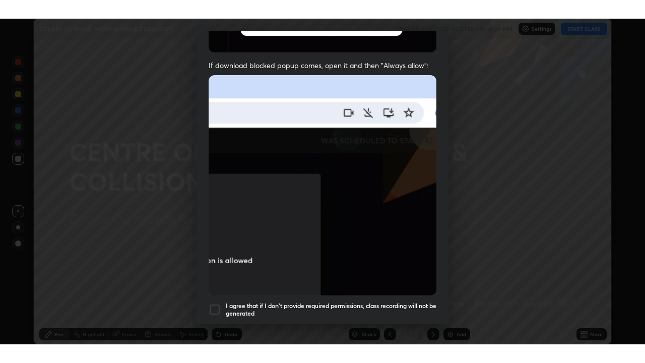
scroll to position [211, 0]
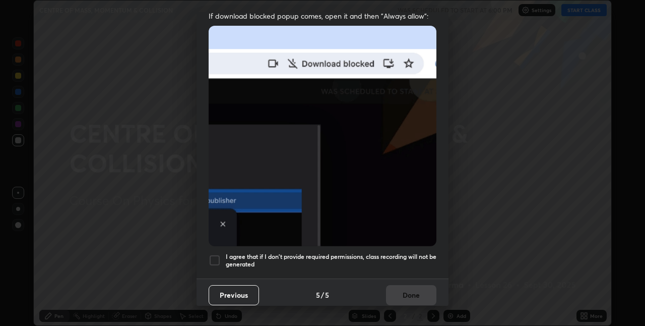
click at [215, 256] on div at bounding box center [215, 260] width 12 height 12
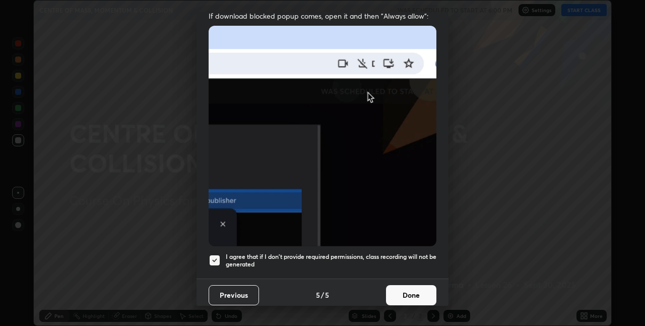
click at [396, 287] on button "Done" at bounding box center [411, 295] width 50 height 20
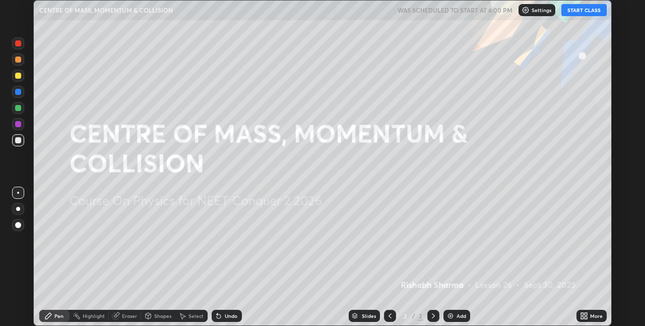
click at [583, 315] on icon at bounding box center [584, 316] width 8 height 8
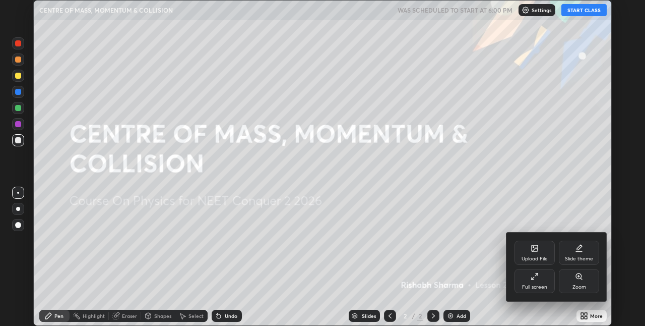
click at [539, 283] on div "Full screen" at bounding box center [535, 281] width 40 height 24
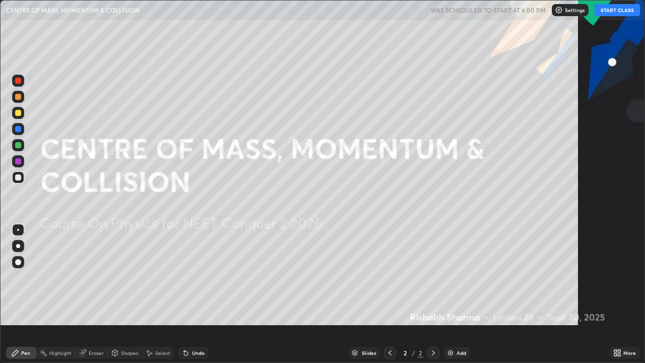
scroll to position [363, 645]
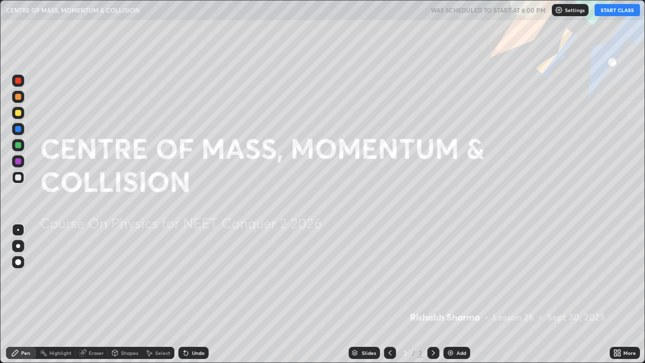
click at [613, 13] on button "START CLASS" at bounding box center [617, 10] width 45 height 12
click at [458, 325] on div "Add" at bounding box center [457, 353] width 27 height 12
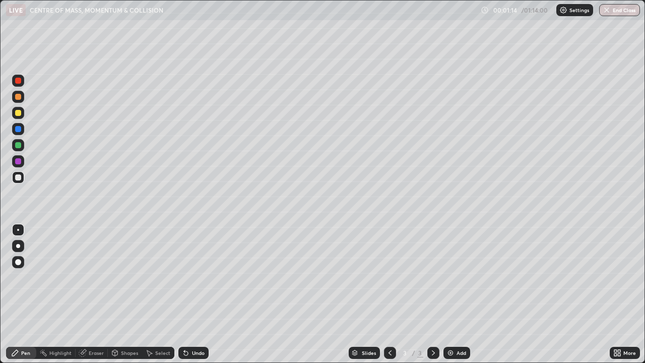
click at [18, 246] on div at bounding box center [18, 246] width 4 height 4
click at [195, 325] on div "Undo" at bounding box center [198, 352] width 13 height 5
click at [197, 325] on div "Undo" at bounding box center [198, 352] width 13 height 5
click at [196, 325] on div "Undo" at bounding box center [193, 353] width 30 height 12
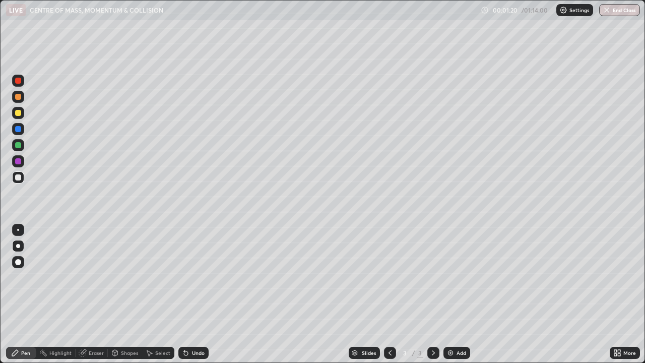
click at [188, 325] on icon at bounding box center [186, 353] width 8 height 8
click at [197, 325] on div "Undo" at bounding box center [198, 352] width 13 height 5
click at [193, 325] on div "Undo" at bounding box center [198, 352] width 13 height 5
click at [23, 115] on div at bounding box center [18, 113] width 12 height 12
click at [21, 179] on div at bounding box center [18, 177] width 6 height 6
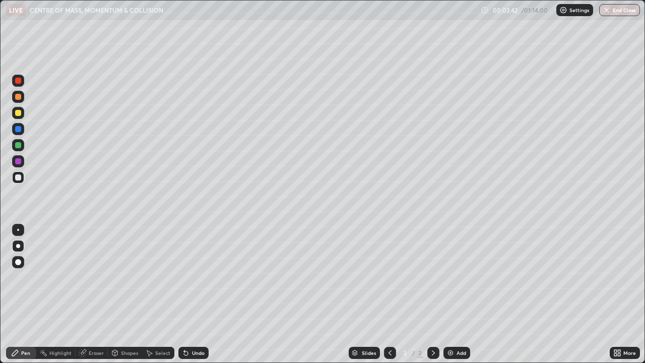
click at [19, 113] on div at bounding box center [18, 113] width 6 height 6
click at [19, 177] on div at bounding box center [18, 177] width 6 height 6
click at [455, 325] on div "Add" at bounding box center [457, 353] width 27 height 12
click at [18, 113] on div at bounding box center [18, 113] width 6 height 6
click at [18, 176] on div at bounding box center [18, 177] width 6 height 6
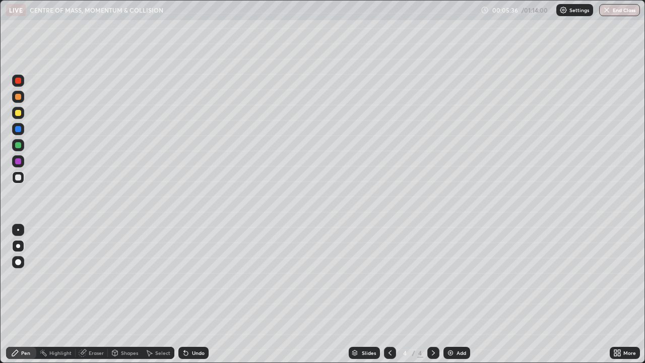
click at [193, 325] on div "Undo" at bounding box center [193, 353] width 30 height 12
click at [198, 325] on div "Undo" at bounding box center [198, 352] width 13 height 5
click at [20, 111] on div at bounding box center [18, 113] width 6 height 6
click at [453, 325] on img at bounding box center [451, 353] width 8 height 8
click at [19, 174] on div at bounding box center [18, 177] width 6 height 6
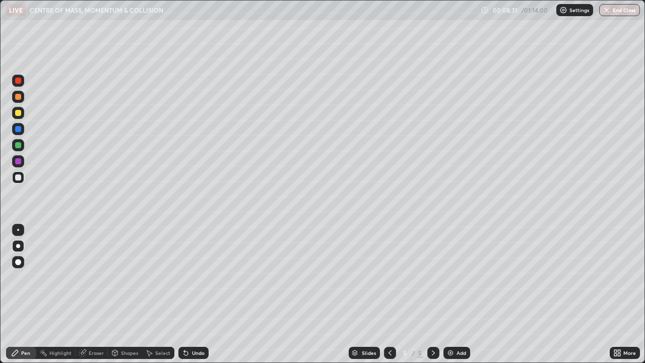
click at [194, 325] on div "Undo" at bounding box center [198, 352] width 13 height 5
click at [199, 325] on div "Undo" at bounding box center [198, 352] width 13 height 5
click at [127, 325] on div "Shapes" at bounding box center [129, 352] width 17 height 5
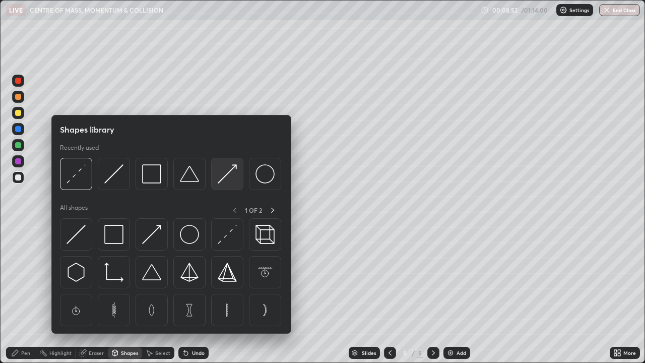
click at [230, 176] on img at bounding box center [227, 173] width 19 height 19
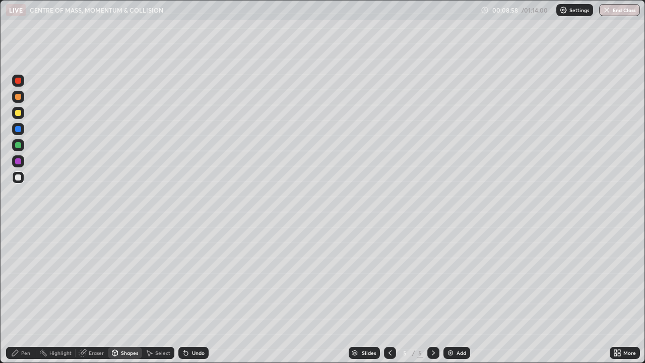
click at [25, 325] on div "Pen" at bounding box center [21, 353] width 30 height 12
click at [388, 325] on icon at bounding box center [390, 353] width 8 height 8
click at [431, 325] on icon at bounding box center [433, 353] width 8 height 8
click at [395, 325] on div at bounding box center [390, 353] width 12 height 12
click at [389, 325] on icon at bounding box center [390, 353] width 8 height 8
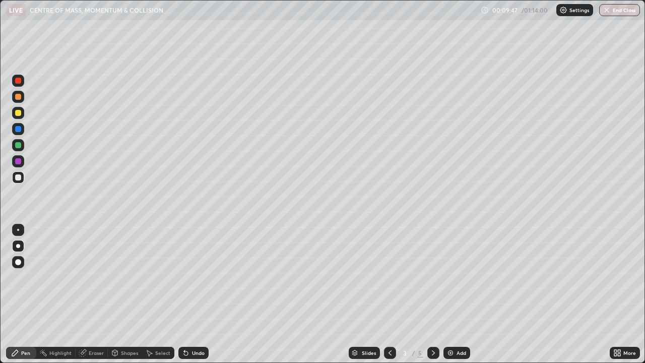
click at [432, 325] on icon at bounding box center [433, 353] width 8 height 8
click at [431, 325] on icon at bounding box center [433, 353] width 8 height 8
click at [454, 325] on div "Add" at bounding box center [457, 353] width 27 height 12
click at [133, 325] on div "Shapes" at bounding box center [125, 353] width 34 height 12
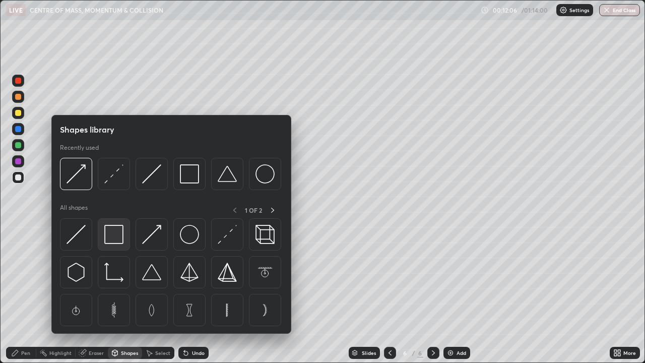
click at [119, 237] on img at bounding box center [113, 234] width 19 height 19
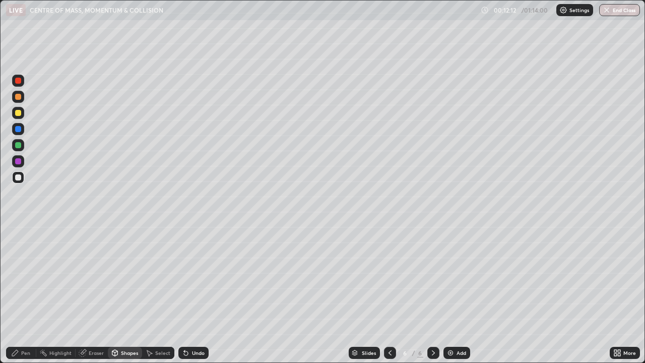
click at [121, 325] on div "Shapes" at bounding box center [129, 352] width 17 height 5
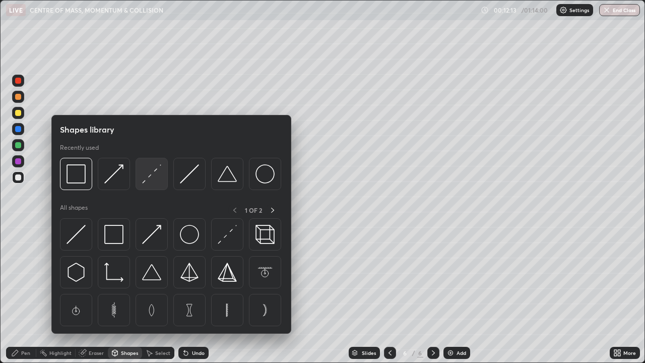
click at [149, 181] on img at bounding box center [151, 173] width 19 height 19
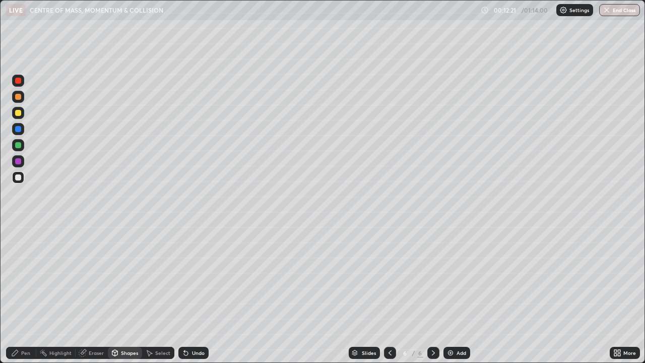
click at [192, 325] on div "Undo" at bounding box center [198, 352] width 13 height 5
click at [194, 325] on div "Undo" at bounding box center [198, 352] width 13 height 5
click at [24, 325] on div "Pen" at bounding box center [21, 353] width 30 height 12
click at [17, 115] on div at bounding box center [18, 113] width 6 height 6
click at [460, 325] on div "Add" at bounding box center [462, 352] width 10 height 5
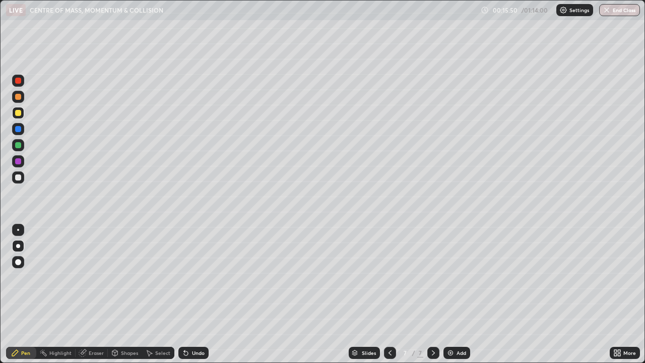
click at [21, 177] on div at bounding box center [18, 177] width 6 height 6
click at [130, 325] on div "Shapes" at bounding box center [129, 352] width 17 height 5
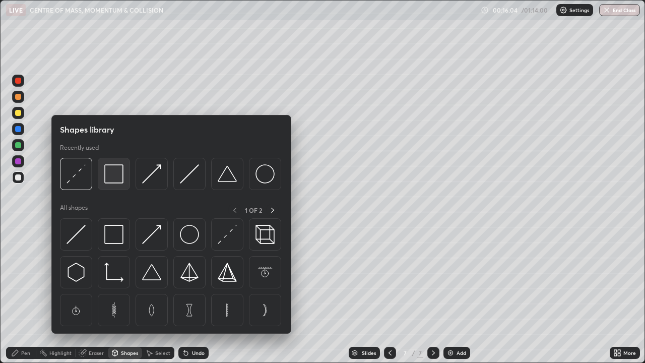
click at [116, 179] on img at bounding box center [113, 173] width 19 height 19
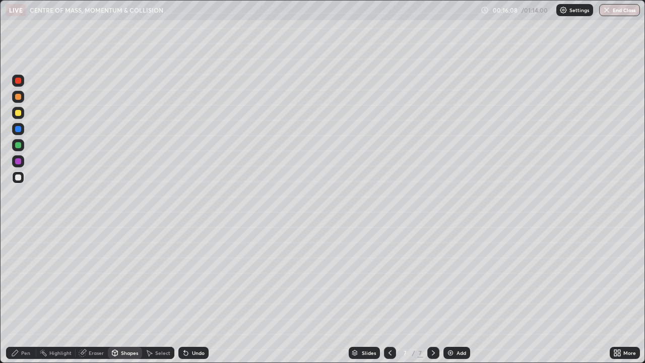
click at [26, 325] on div "Pen" at bounding box center [25, 352] width 9 height 5
click at [18, 230] on div at bounding box center [18, 230] width 2 height 2
click at [124, 325] on div "Shapes" at bounding box center [129, 352] width 17 height 5
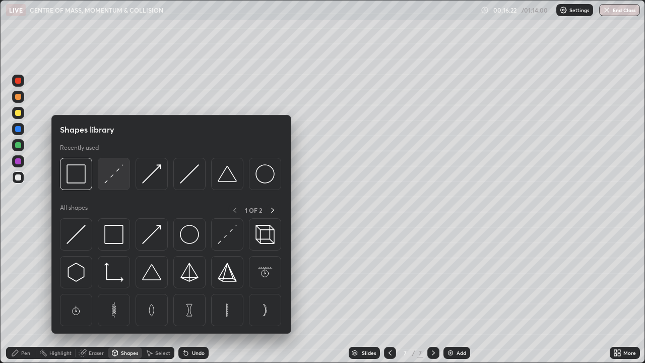
click at [121, 180] on img at bounding box center [113, 173] width 19 height 19
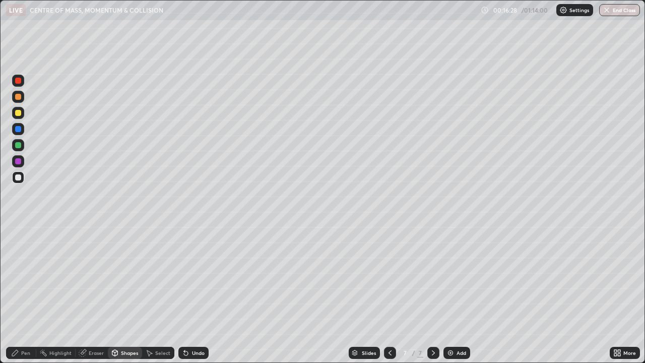
click at [23, 325] on div "Pen" at bounding box center [21, 353] width 30 height 12
click at [18, 230] on div at bounding box center [18, 230] width 2 height 2
click at [18, 112] on div at bounding box center [18, 113] width 6 height 6
click at [20, 245] on div at bounding box center [18, 246] width 4 height 4
click at [463, 325] on div "Add" at bounding box center [462, 352] width 10 height 5
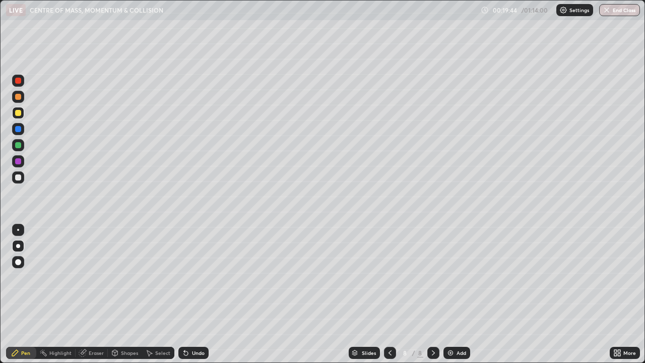
click at [20, 179] on div at bounding box center [18, 177] width 6 height 6
click at [126, 325] on div "Shapes" at bounding box center [129, 352] width 17 height 5
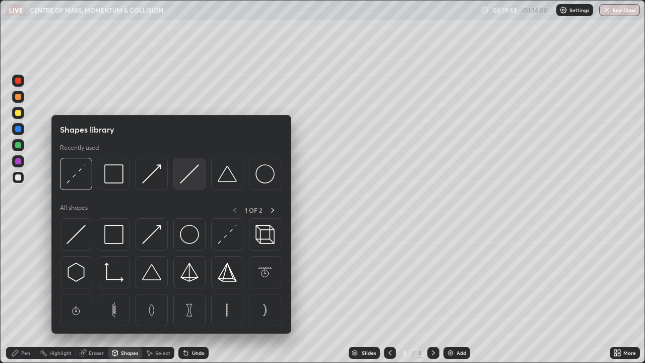
click at [187, 176] on img at bounding box center [189, 173] width 19 height 19
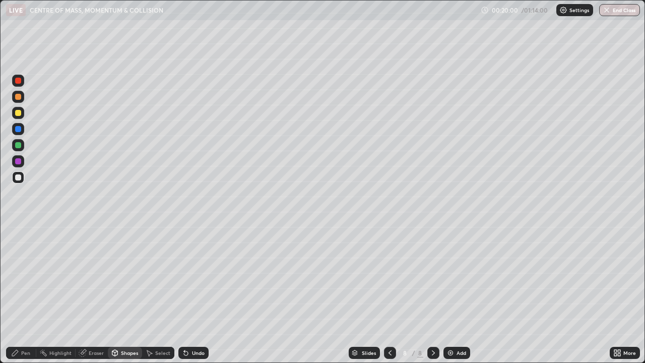
click at [16, 325] on icon at bounding box center [15, 353] width 8 height 8
click at [127, 325] on div "Shapes" at bounding box center [129, 352] width 17 height 5
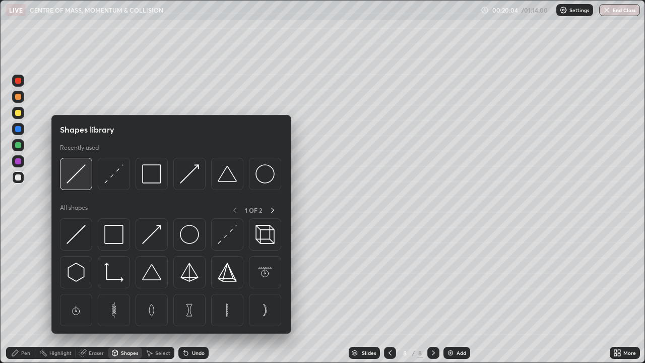
click at [85, 174] on img at bounding box center [76, 173] width 19 height 19
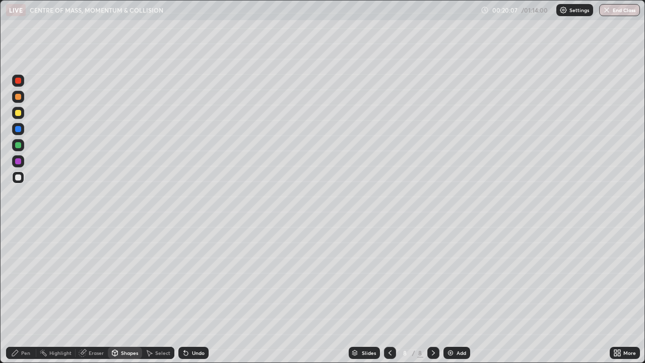
click at [192, 325] on div "Undo" at bounding box center [198, 352] width 13 height 5
click at [30, 325] on div "Pen" at bounding box center [21, 353] width 30 height 12
click at [192, 325] on div "Undo" at bounding box center [198, 352] width 13 height 5
click at [129, 325] on div "Shapes" at bounding box center [129, 352] width 17 height 5
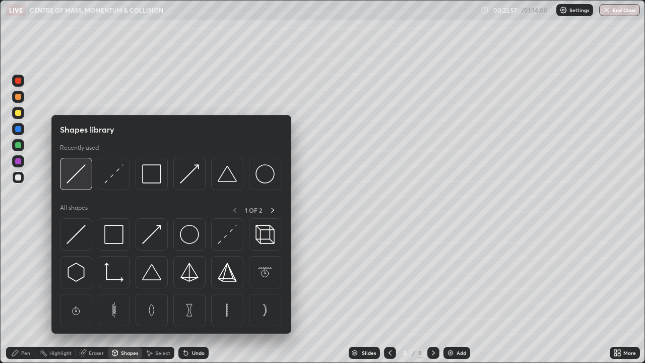
click at [81, 176] on img at bounding box center [76, 173] width 19 height 19
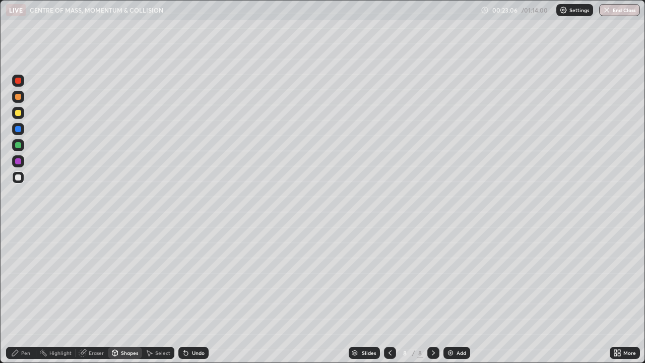
click at [31, 325] on div "Pen" at bounding box center [21, 353] width 30 height 12
click at [454, 325] on img at bounding box center [451, 353] width 8 height 8
click at [393, 325] on div at bounding box center [390, 353] width 12 height 12
click at [89, 325] on div "Eraser" at bounding box center [96, 352] width 15 height 5
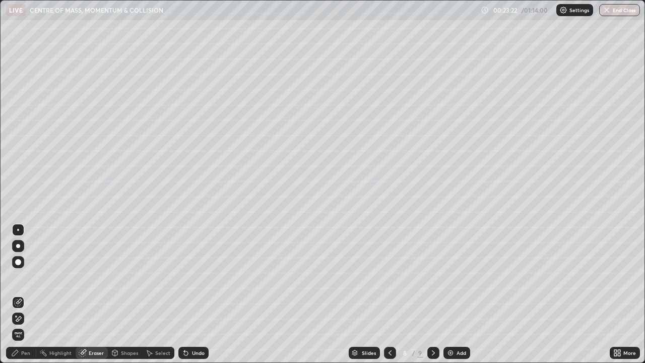
click at [432, 325] on icon at bounding box center [433, 353] width 8 height 8
click at [123, 325] on div "Shapes" at bounding box center [129, 352] width 17 height 5
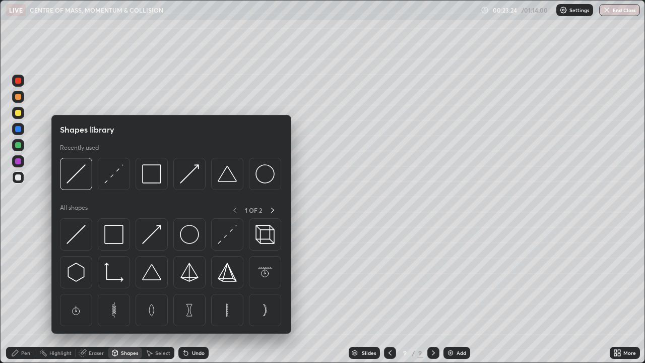
click at [130, 325] on div "Shapes" at bounding box center [125, 353] width 34 height 12
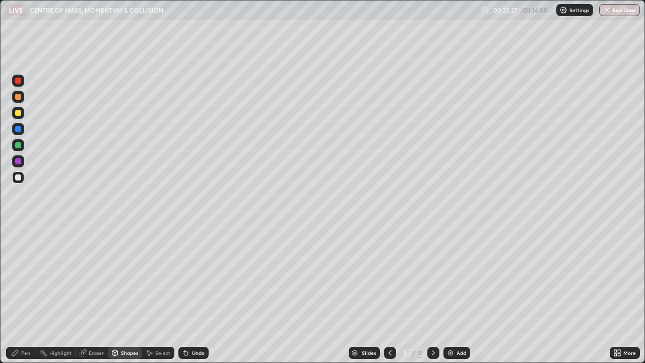
click at [193, 325] on div "Undo" at bounding box center [198, 352] width 13 height 5
click at [24, 325] on div "Pen" at bounding box center [25, 352] width 9 height 5
click at [194, 325] on div "Undo" at bounding box center [193, 353] width 30 height 12
click at [203, 325] on div "Undo" at bounding box center [193, 353] width 30 height 12
click at [196, 325] on div "Undo" at bounding box center [198, 352] width 13 height 5
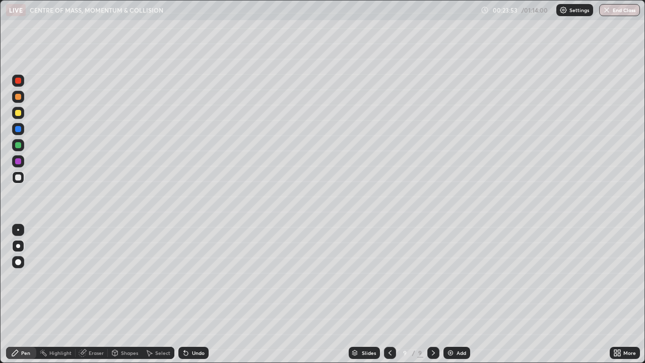
click at [196, 325] on div "Undo" at bounding box center [198, 352] width 13 height 5
click at [121, 325] on div "Shapes" at bounding box center [129, 352] width 17 height 5
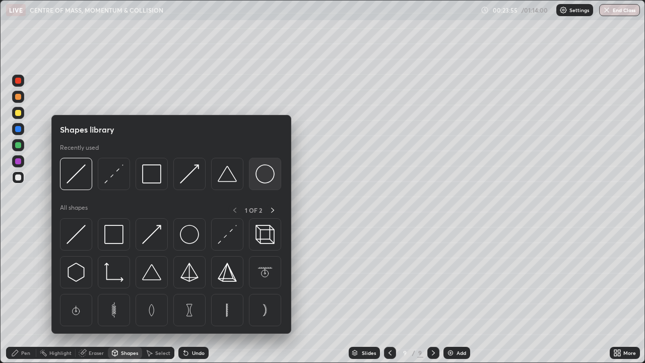
click at [267, 183] on img at bounding box center [265, 173] width 19 height 19
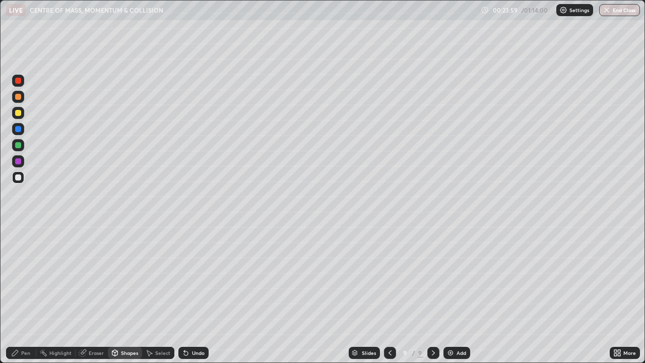
click at [89, 325] on div "Eraser" at bounding box center [96, 352] width 15 height 5
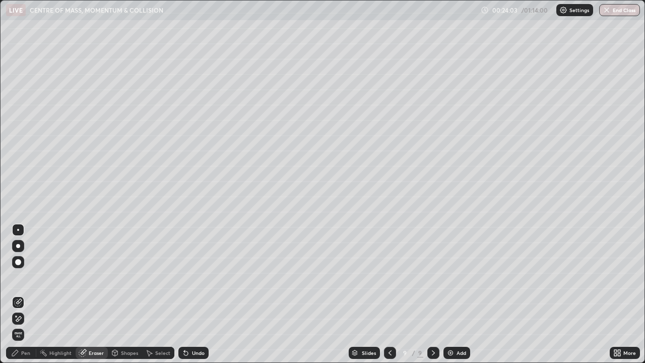
click at [130, 325] on div "Shapes" at bounding box center [129, 352] width 17 height 5
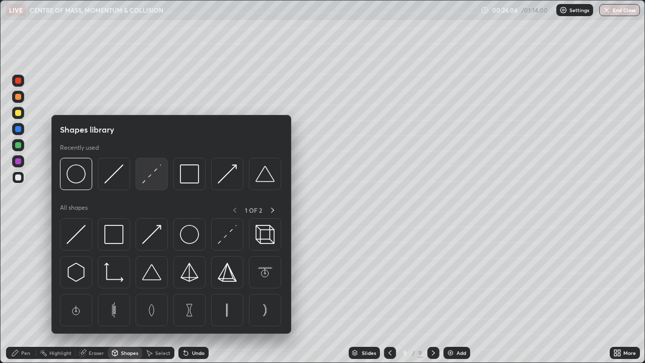
click at [155, 182] on img at bounding box center [151, 173] width 19 height 19
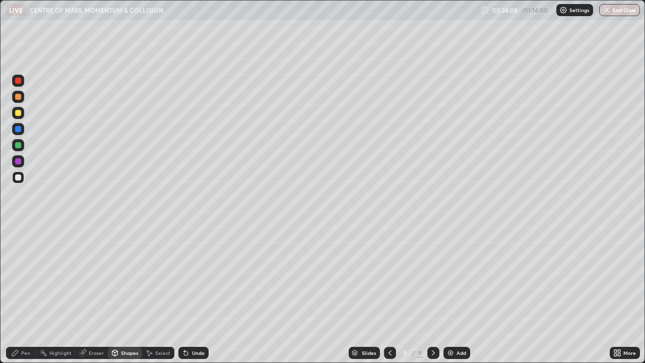
click at [24, 325] on div "Pen" at bounding box center [25, 352] width 9 height 5
click at [19, 145] on div at bounding box center [18, 145] width 6 height 6
click at [17, 176] on div at bounding box center [18, 177] width 6 height 6
click at [93, 325] on div "Eraser" at bounding box center [96, 352] width 15 height 5
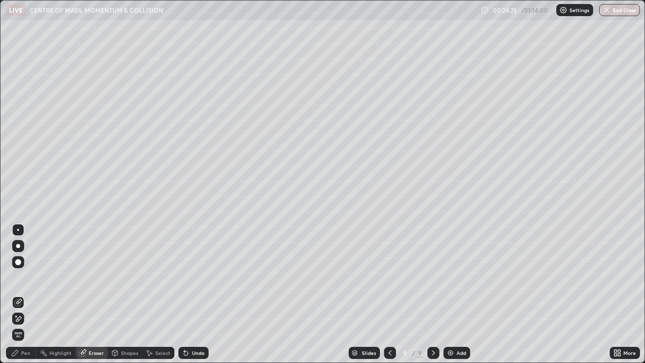
click at [21, 325] on div "Pen" at bounding box center [21, 353] width 30 height 12
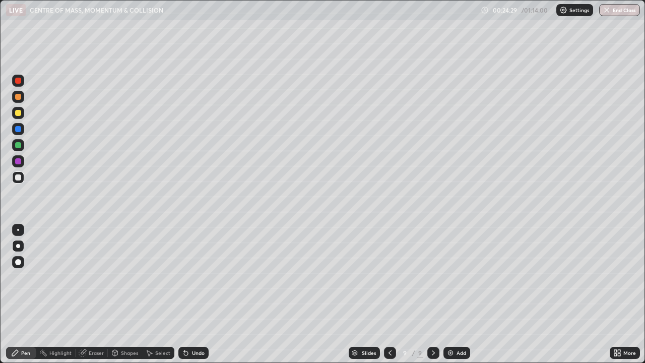
click at [189, 325] on div "Undo" at bounding box center [193, 353] width 30 height 12
click at [128, 325] on div "Shapes" at bounding box center [129, 352] width 17 height 5
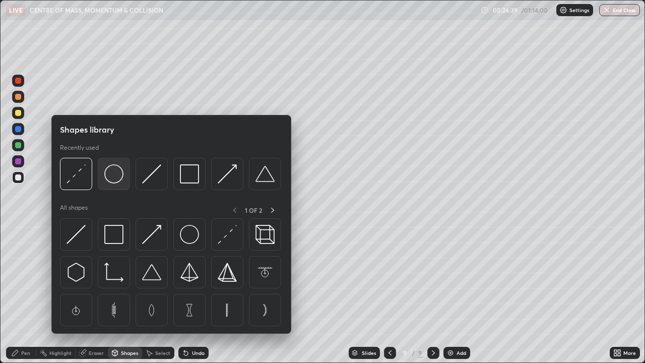
click at [118, 181] on img at bounding box center [113, 173] width 19 height 19
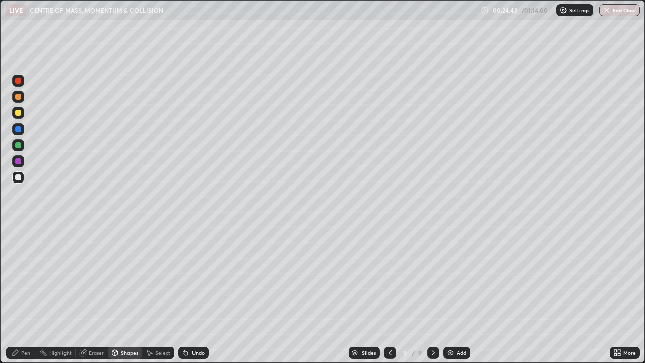
click at [131, 325] on div "Shapes" at bounding box center [129, 352] width 17 height 5
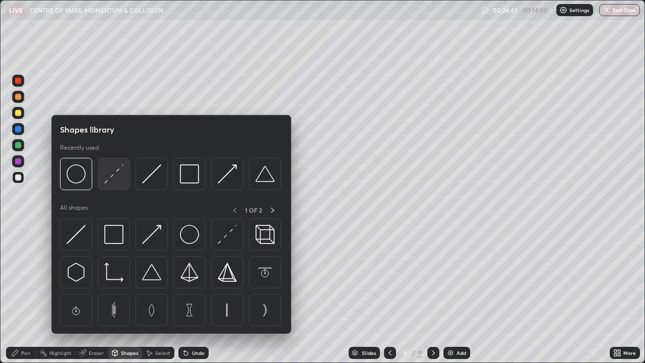
click at [111, 179] on img at bounding box center [113, 173] width 19 height 19
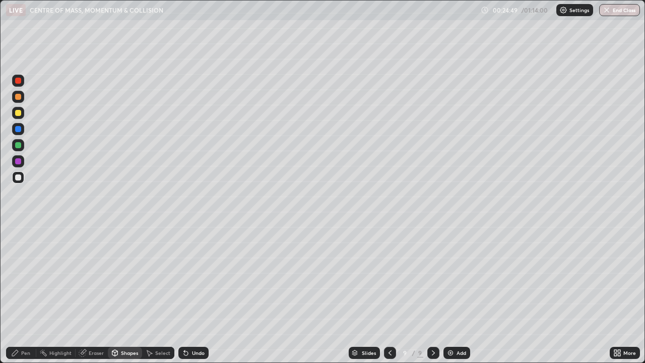
click at [90, 325] on div "Eraser" at bounding box center [96, 352] width 15 height 5
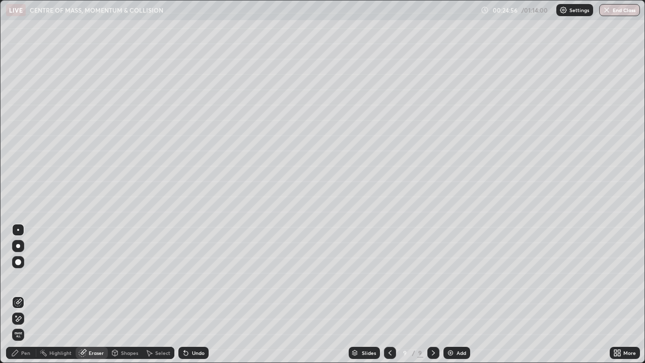
click at [24, 325] on div "Pen" at bounding box center [25, 352] width 9 height 5
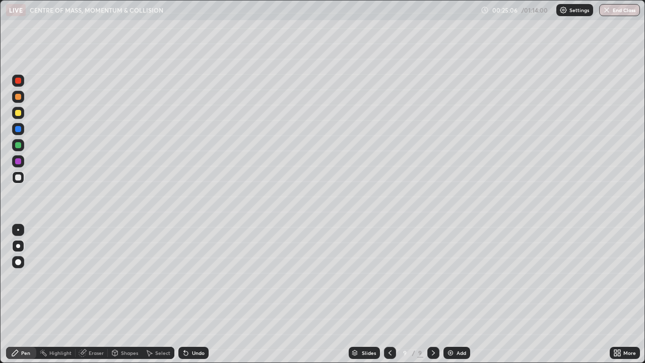
click at [14, 114] on div at bounding box center [18, 113] width 12 height 12
click at [95, 325] on div "Eraser" at bounding box center [96, 352] width 15 height 5
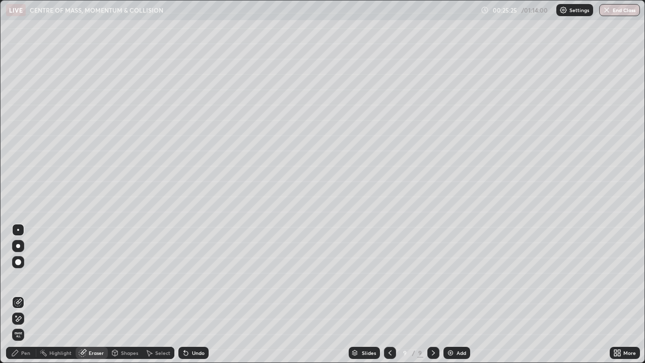
click at [22, 325] on div "Pen" at bounding box center [25, 352] width 9 height 5
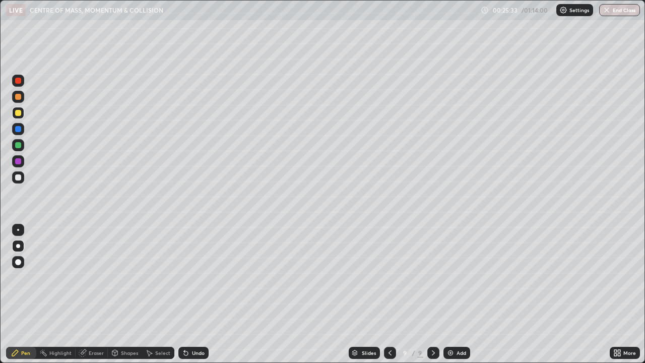
click at [18, 230] on div at bounding box center [18, 230] width 2 height 2
click at [18, 246] on div at bounding box center [18, 246] width 4 height 4
click at [18, 178] on div at bounding box center [18, 177] width 6 height 6
click at [455, 325] on div "Add" at bounding box center [457, 353] width 27 height 12
click at [125, 325] on div "Shapes" at bounding box center [129, 352] width 17 height 5
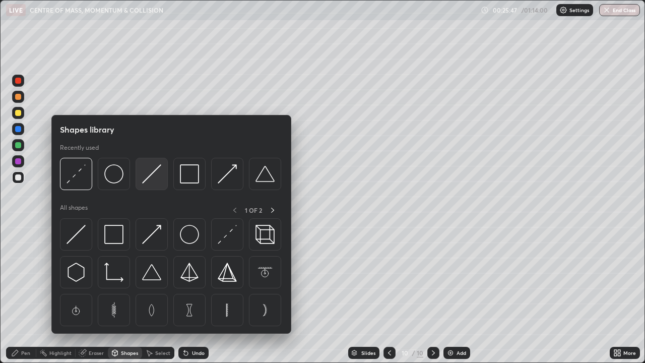
click at [155, 179] on img at bounding box center [151, 173] width 19 height 19
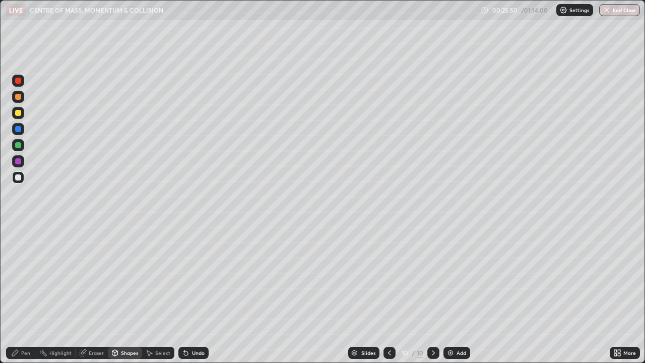
click at [25, 325] on div "Pen" at bounding box center [25, 352] width 9 height 5
click at [129, 325] on div "Shapes" at bounding box center [129, 352] width 17 height 5
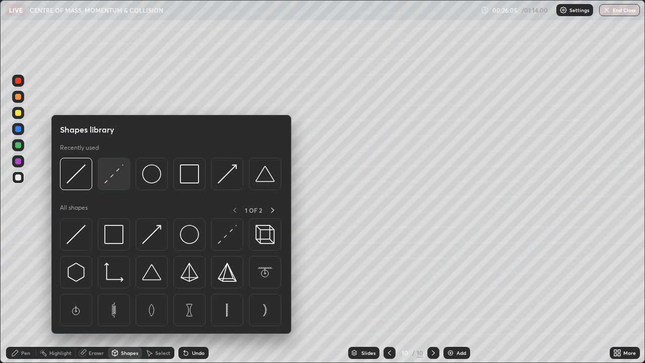
click at [114, 179] on img at bounding box center [113, 173] width 19 height 19
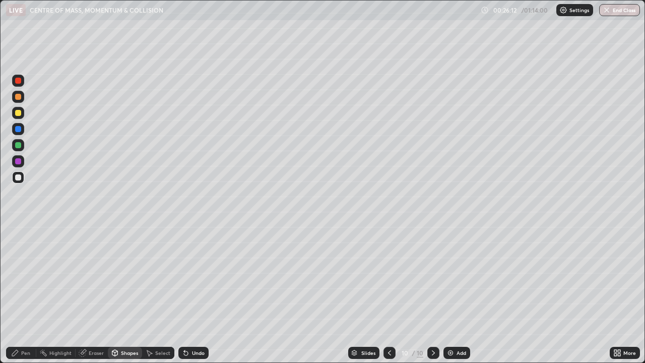
click at [23, 325] on div "Pen" at bounding box center [21, 353] width 30 height 12
click at [99, 325] on div "Eraser" at bounding box center [96, 352] width 15 height 5
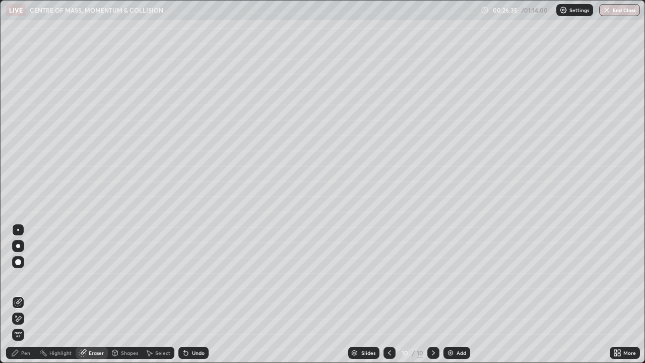
click at [25, 325] on div "Pen" at bounding box center [25, 352] width 9 height 5
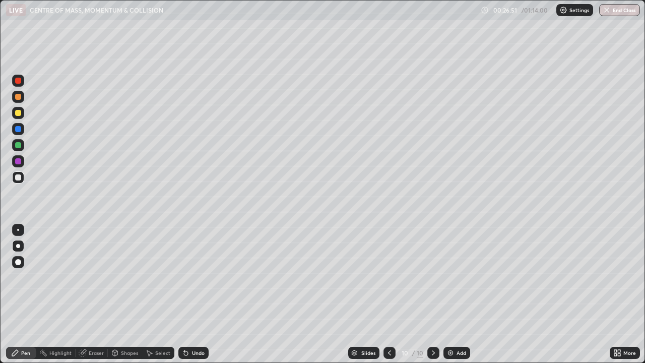
click at [122, 325] on div "Shapes" at bounding box center [125, 353] width 34 height 12
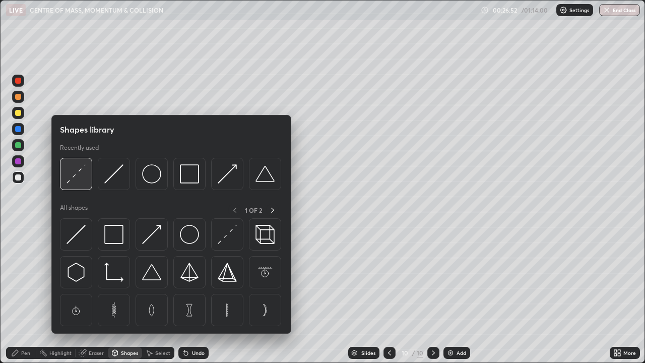
click at [84, 178] on img at bounding box center [76, 173] width 19 height 19
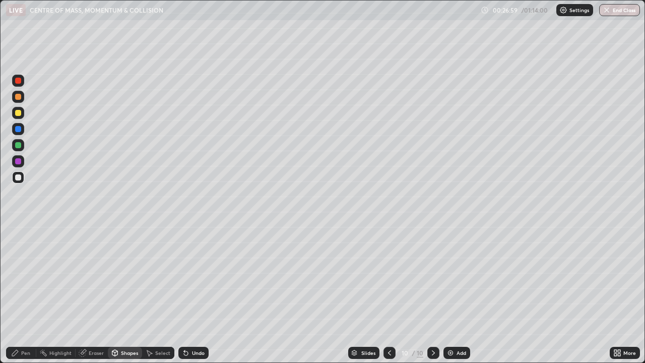
click at [25, 325] on div "Pen" at bounding box center [25, 352] width 9 height 5
click at [97, 325] on div "Eraser" at bounding box center [96, 352] width 15 height 5
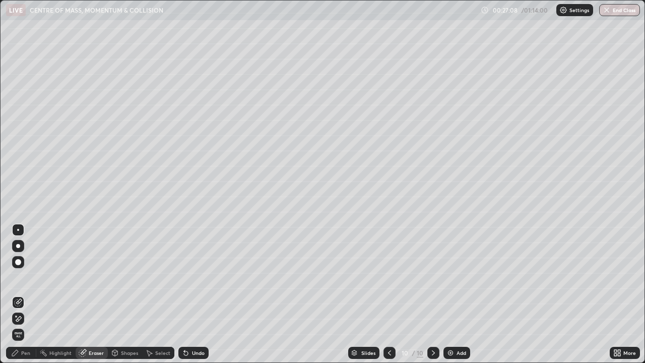
click at [18, 325] on icon at bounding box center [15, 353] width 8 height 8
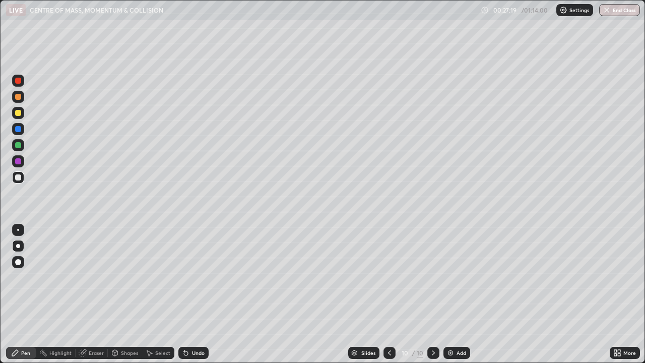
click at [18, 230] on div at bounding box center [18, 230] width 2 height 2
click at [18, 246] on div at bounding box center [18, 246] width 4 height 4
click at [18, 178] on div at bounding box center [18, 177] width 6 height 6
click at [453, 325] on img at bounding box center [451, 353] width 8 height 8
click at [121, 325] on div "Shapes" at bounding box center [129, 352] width 17 height 5
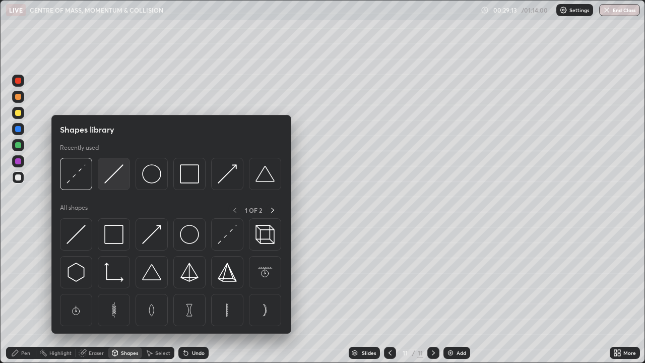
click at [113, 180] on img at bounding box center [113, 173] width 19 height 19
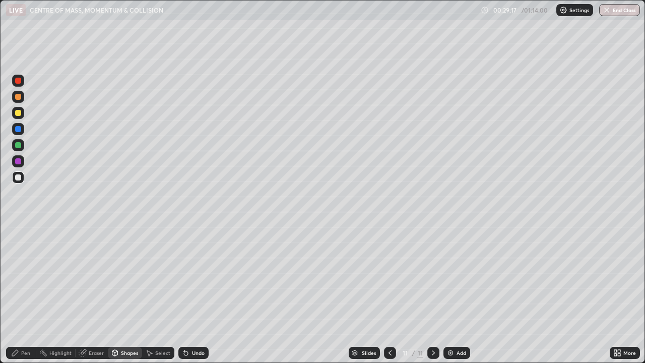
click at [22, 325] on div "Pen" at bounding box center [25, 352] width 9 height 5
click at [384, 325] on div at bounding box center [390, 353] width 12 height 12
click at [432, 325] on icon at bounding box center [433, 353] width 8 height 8
click at [193, 325] on div "Undo" at bounding box center [198, 352] width 13 height 5
click at [192, 325] on div "Undo" at bounding box center [198, 352] width 13 height 5
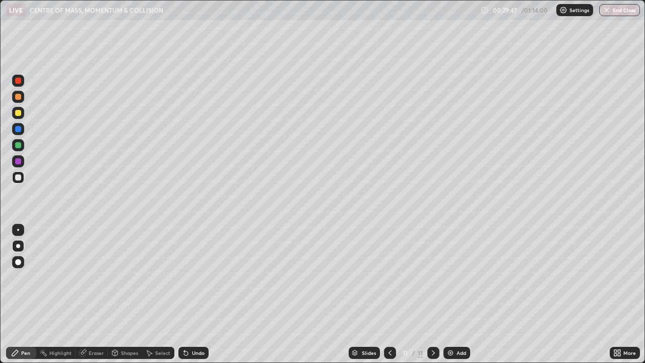
click at [194, 325] on div "Undo" at bounding box center [198, 352] width 13 height 5
click at [459, 325] on div "Add" at bounding box center [462, 352] width 10 height 5
click at [124, 325] on div "Shapes" at bounding box center [129, 352] width 17 height 5
click at [388, 325] on icon at bounding box center [390, 353] width 8 height 8
click at [432, 325] on icon at bounding box center [433, 353] width 8 height 8
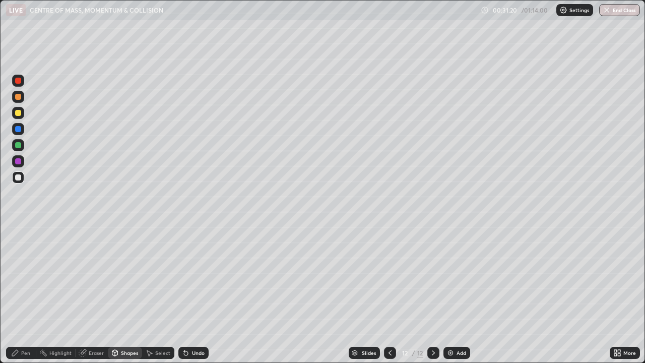
click at [18, 325] on div "Pen" at bounding box center [21, 353] width 30 height 12
click at [447, 325] on img at bounding box center [451, 353] width 8 height 8
click at [127, 325] on div "Shapes" at bounding box center [125, 353] width 34 height 12
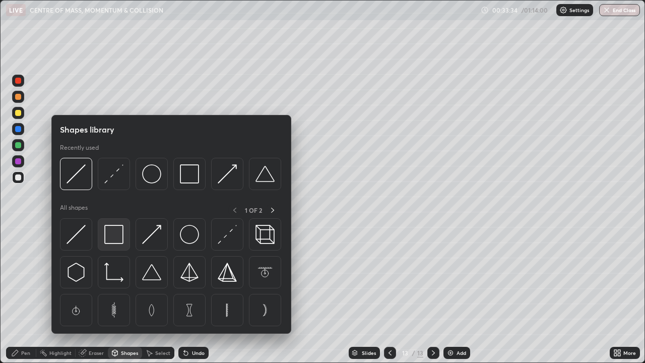
click at [118, 226] on img at bounding box center [113, 234] width 19 height 19
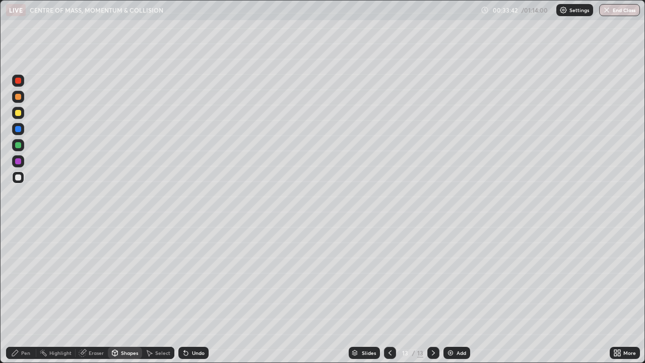
click at [23, 325] on div "Pen" at bounding box center [25, 352] width 9 height 5
click at [18, 246] on div at bounding box center [18, 246] width 4 height 4
click at [15, 165] on div at bounding box center [18, 161] width 12 height 12
click at [17, 112] on div at bounding box center [18, 113] width 6 height 6
click at [18, 146] on div at bounding box center [18, 145] width 6 height 6
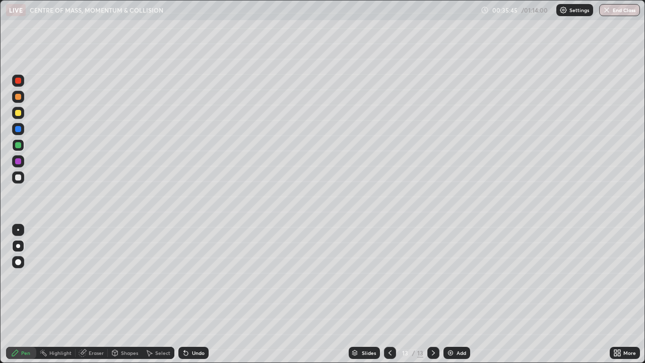
click at [18, 178] on div at bounding box center [18, 177] width 6 height 6
click at [444, 325] on div "Add" at bounding box center [457, 353] width 27 height 12
click at [462, 325] on div "Add" at bounding box center [462, 352] width 10 height 5
click at [389, 325] on icon at bounding box center [390, 353] width 8 height 8
click at [127, 325] on div "Shapes" at bounding box center [129, 352] width 17 height 5
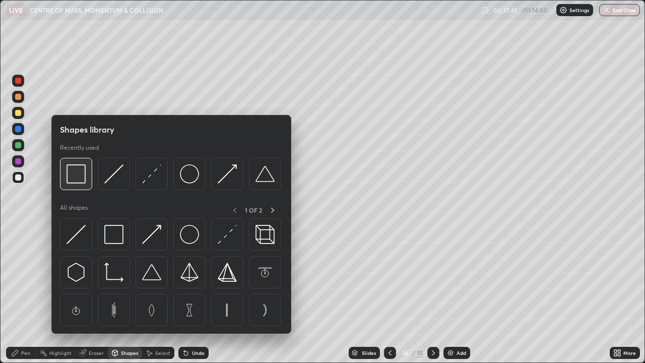
click at [86, 180] on div at bounding box center [76, 174] width 32 height 32
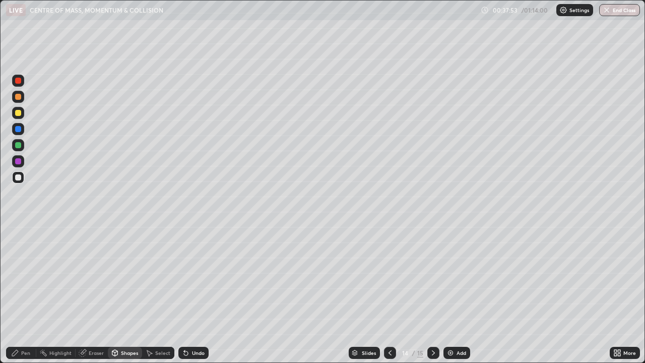
click at [26, 325] on div "Pen" at bounding box center [21, 353] width 30 height 12
click at [17, 113] on div at bounding box center [18, 113] width 6 height 6
click at [123, 325] on div "Shapes" at bounding box center [125, 353] width 34 height 12
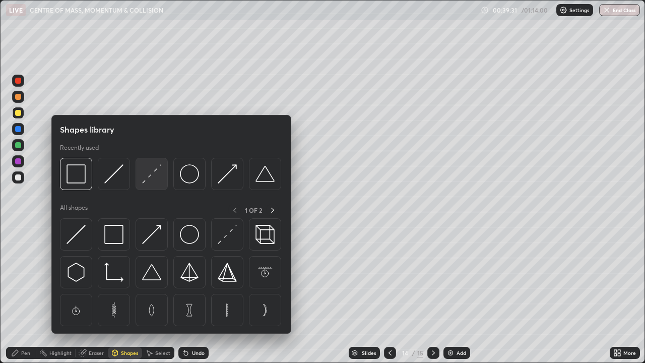
click at [154, 178] on img at bounding box center [151, 173] width 19 height 19
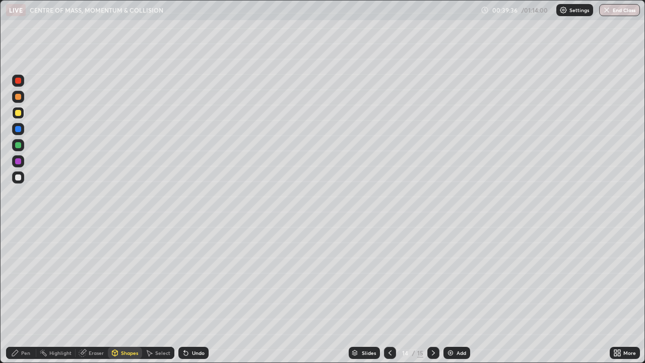
click at [27, 325] on div "Pen" at bounding box center [21, 353] width 30 height 12
click at [21, 114] on div at bounding box center [18, 113] width 6 height 6
click at [92, 325] on div "Eraser" at bounding box center [96, 352] width 15 height 5
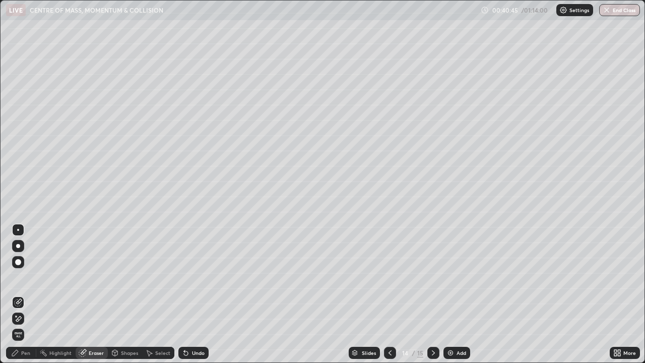
click at [22, 325] on div "Pen" at bounding box center [21, 353] width 30 height 12
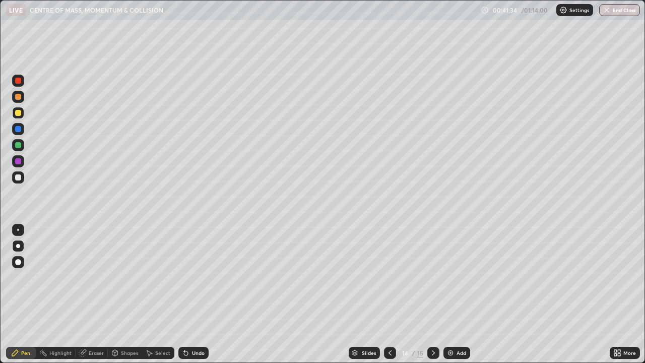
click at [22, 176] on div at bounding box center [18, 177] width 12 height 12
click at [432, 325] on icon at bounding box center [433, 353] width 8 height 8
click at [20, 178] on div at bounding box center [18, 177] width 6 height 6
click at [20, 115] on div at bounding box center [18, 113] width 12 height 12
click at [17, 177] on div at bounding box center [18, 177] width 6 height 6
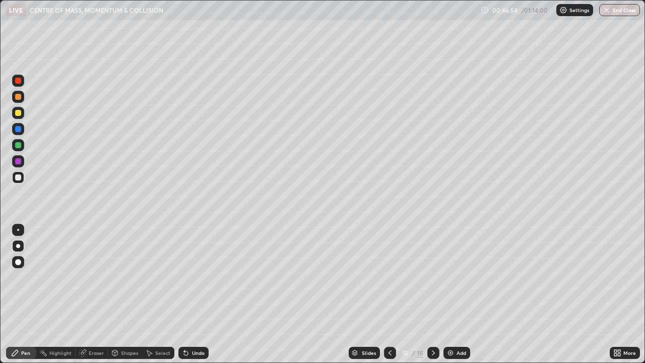
click at [451, 325] on img at bounding box center [451, 353] width 8 height 8
click at [390, 325] on icon at bounding box center [390, 353] width 8 height 8
click at [432, 325] on icon at bounding box center [433, 353] width 8 height 8
click at [457, 325] on div "Add" at bounding box center [457, 353] width 27 height 12
click at [125, 325] on div "Shapes" at bounding box center [129, 352] width 17 height 5
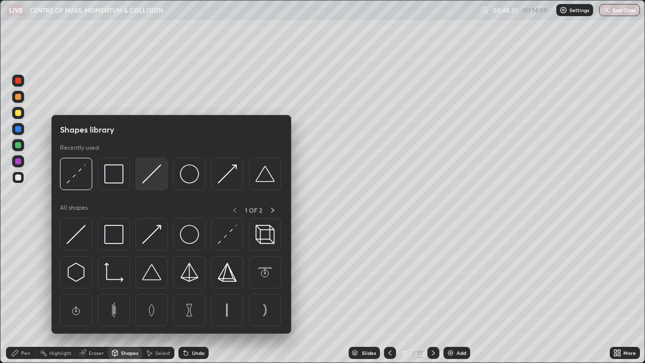
click at [155, 182] on img at bounding box center [151, 173] width 19 height 19
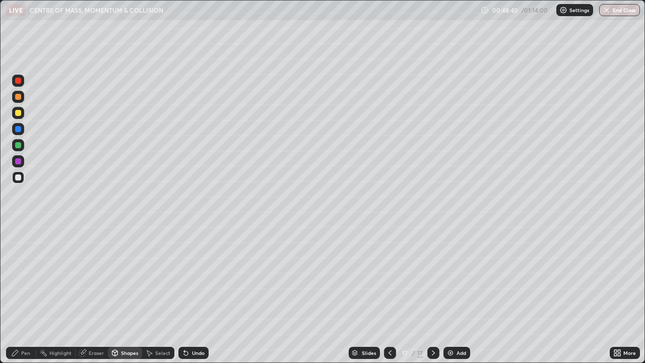
click at [123, 325] on div "Shapes" at bounding box center [129, 352] width 17 height 5
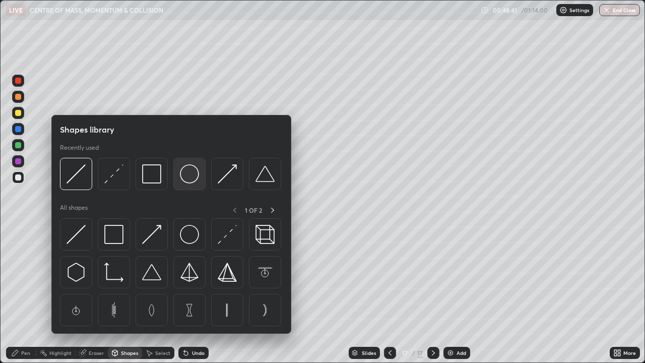
click at [187, 176] on img at bounding box center [189, 173] width 19 height 19
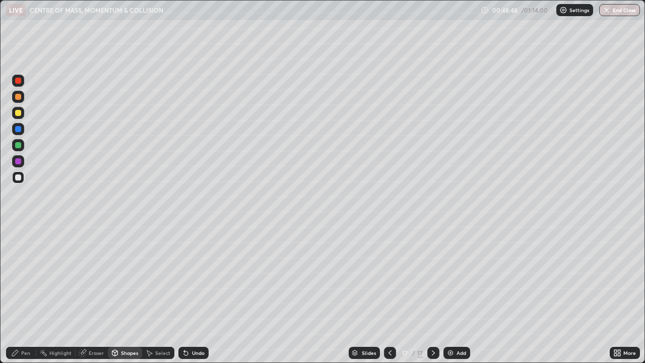
click at [83, 325] on icon at bounding box center [83, 353] width 8 height 8
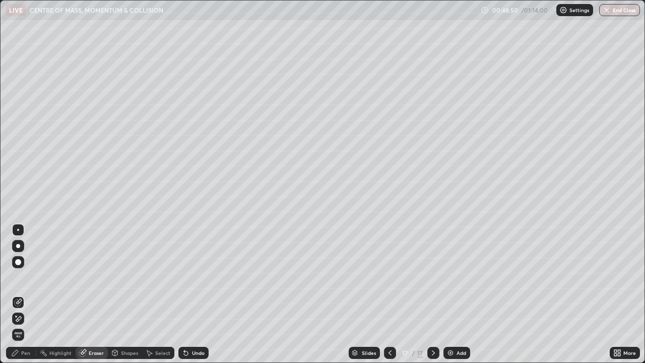
click at [21, 318] on icon at bounding box center [18, 319] width 8 height 9
click at [123, 325] on div "Shapes" at bounding box center [125, 353] width 34 height 12
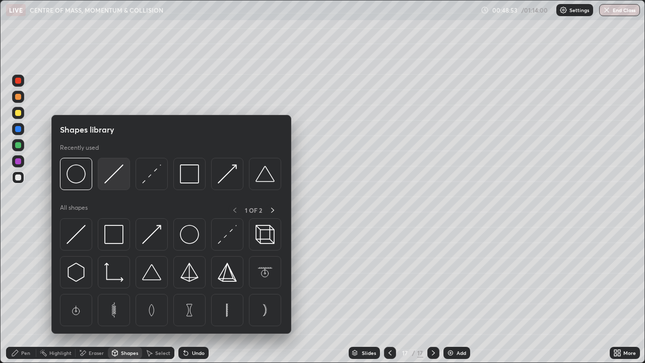
click at [120, 181] on img at bounding box center [113, 173] width 19 height 19
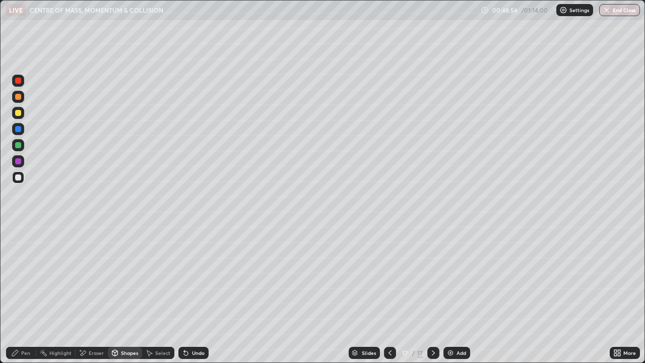
click at [97, 325] on div "Eraser" at bounding box center [96, 352] width 15 height 5
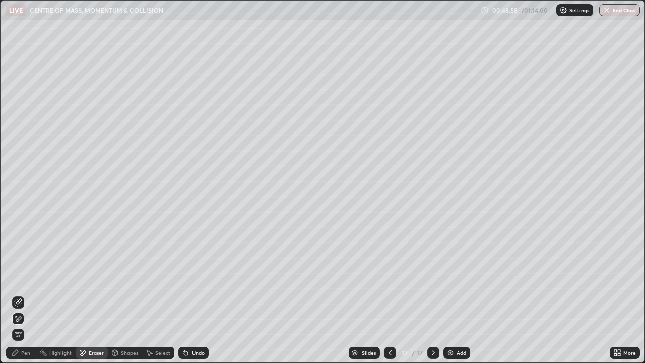
click at [21, 300] on icon at bounding box center [19, 301] width 6 height 5
click at [24, 325] on div "Pen" at bounding box center [25, 352] width 9 height 5
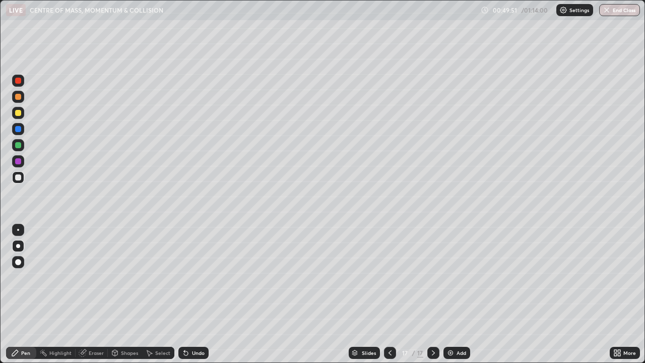
click at [17, 114] on div at bounding box center [18, 113] width 6 height 6
click at [117, 325] on icon at bounding box center [115, 353] width 6 height 6
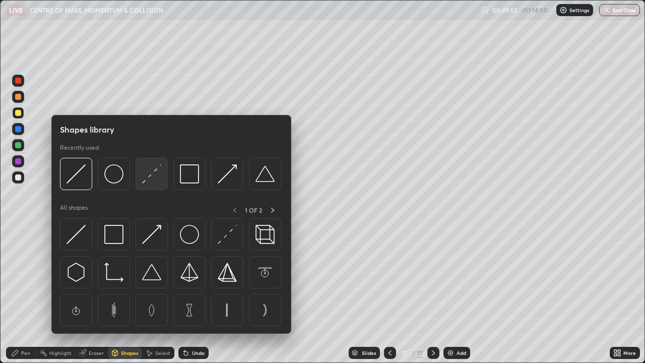
click at [157, 175] on img at bounding box center [151, 173] width 19 height 19
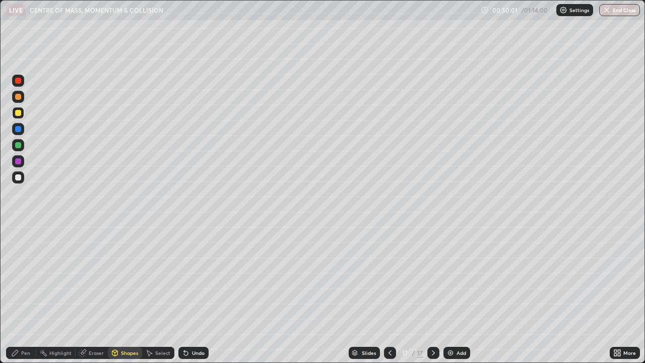
click at [25, 325] on div "Pen" at bounding box center [25, 352] width 9 height 5
click at [21, 149] on div at bounding box center [18, 145] width 12 height 12
click at [16, 178] on div at bounding box center [18, 177] width 6 height 6
click at [17, 148] on div at bounding box center [18, 145] width 6 height 6
click at [94, 325] on div "Eraser" at bounding box center [96, 352] width 15 height 5
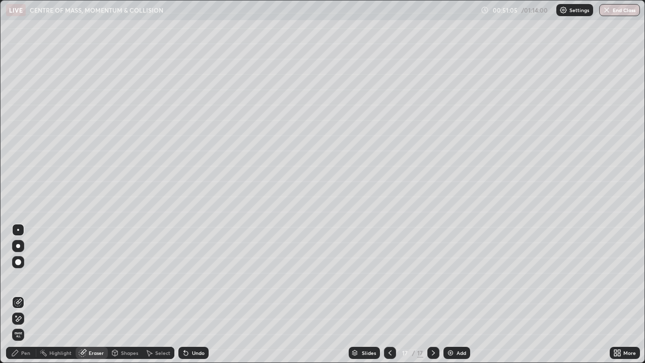
click at [25, 325] on div "Pen" at bounding box center [25, 352] width 9 height 5
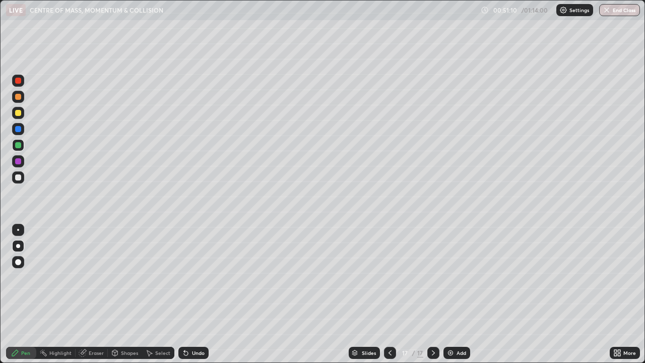
click at [96, 325] on div "Eraser" at bounding box center [96, 352] width 15 height 5
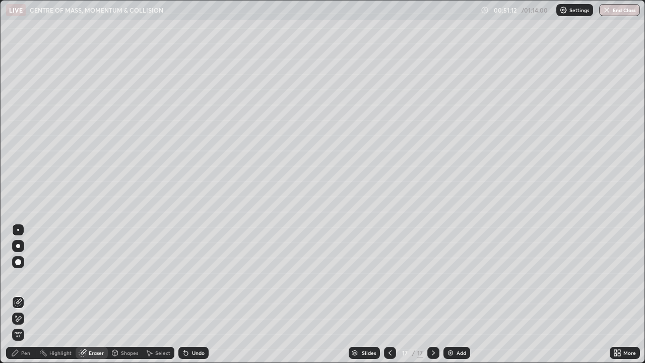
click at [28, 325] on div "Pen" at bounding box center [25, 352] width 9 height 5
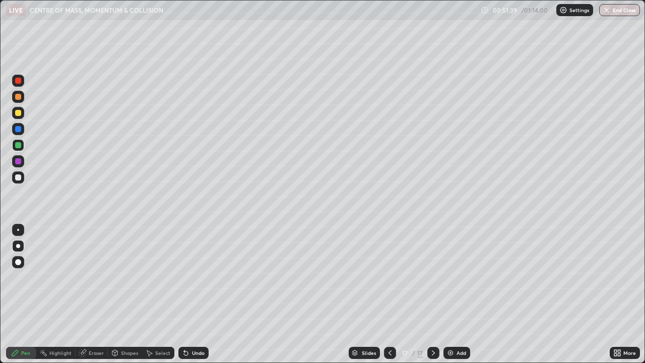
click at [194, 325] on div "Undo" at bounding box center [193, 353] width 30 height 12
click at [191, 325] on div "Undo" at bounding box center [193, 353] width 30 height 12
click at [197, 325] on div "Undo" at bounding box center [193, 353] width 30 height 12
click at [449, 325] on img at bounding box center [451, 353] width 8 height 8
click at [19, 177] on div at bounding box center [18, 177] width 6 height 6
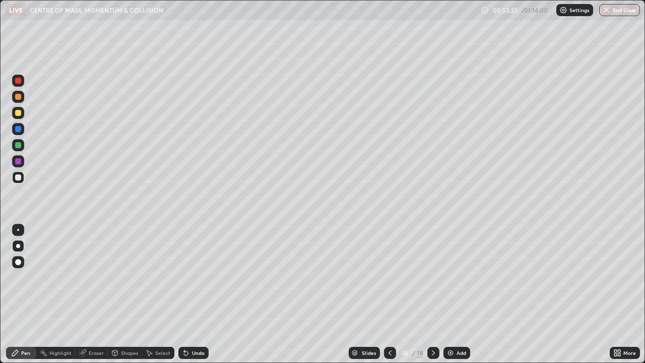
click at [189, 325] on div "Undo" at bounding box center [193, 353] width 30 height 12
click at [195, 325] on div "Undo" at bounding box center [193, 353] width 30 height 12
click at [192, 325] on div "Undo" at bounding box center [193, 353] width 30 height 12
click at [191, 325] on div "Undo" at bounding box center [193, 353] width 30 height 12
click at [620, 10] on button "End Class" at bounding box center [619, 10] width 41 height 12
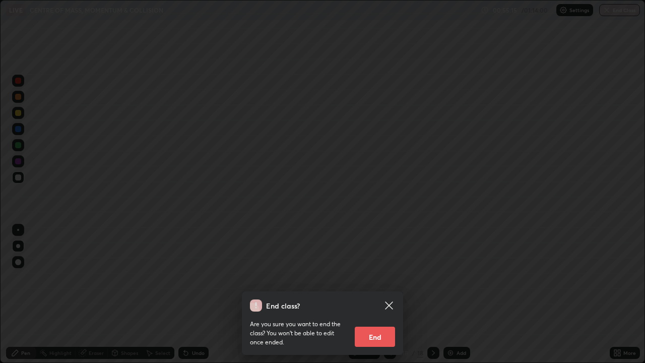
click at [372, 325] on button "End" at bounding box center [375, 337] width 40 height 20
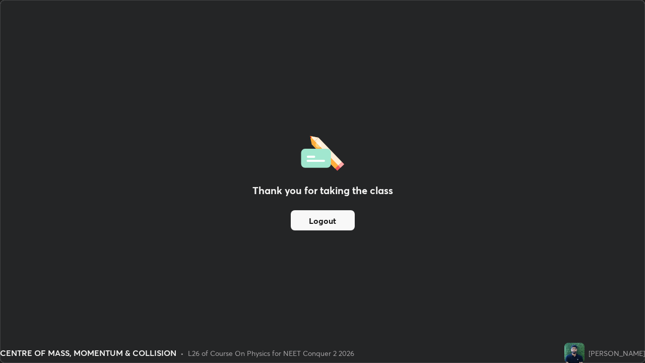
click at [26, 235] on div "Thank you for taking the class Logout" at bounding box center [323, 182] width 644 height 362
